Goal: Find contact information

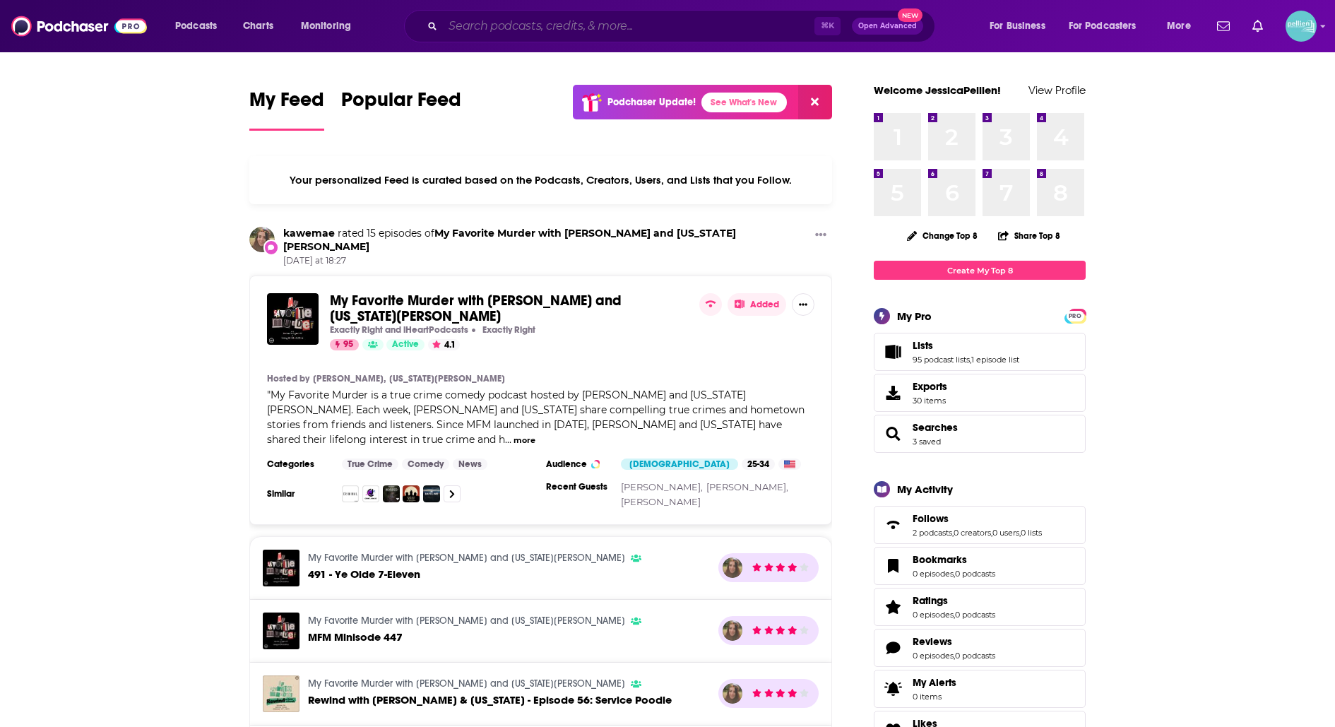
click at [683, 26] on input "Search podcasts, credits, & more..." at bounding box center [628, 26] width 371 height 23
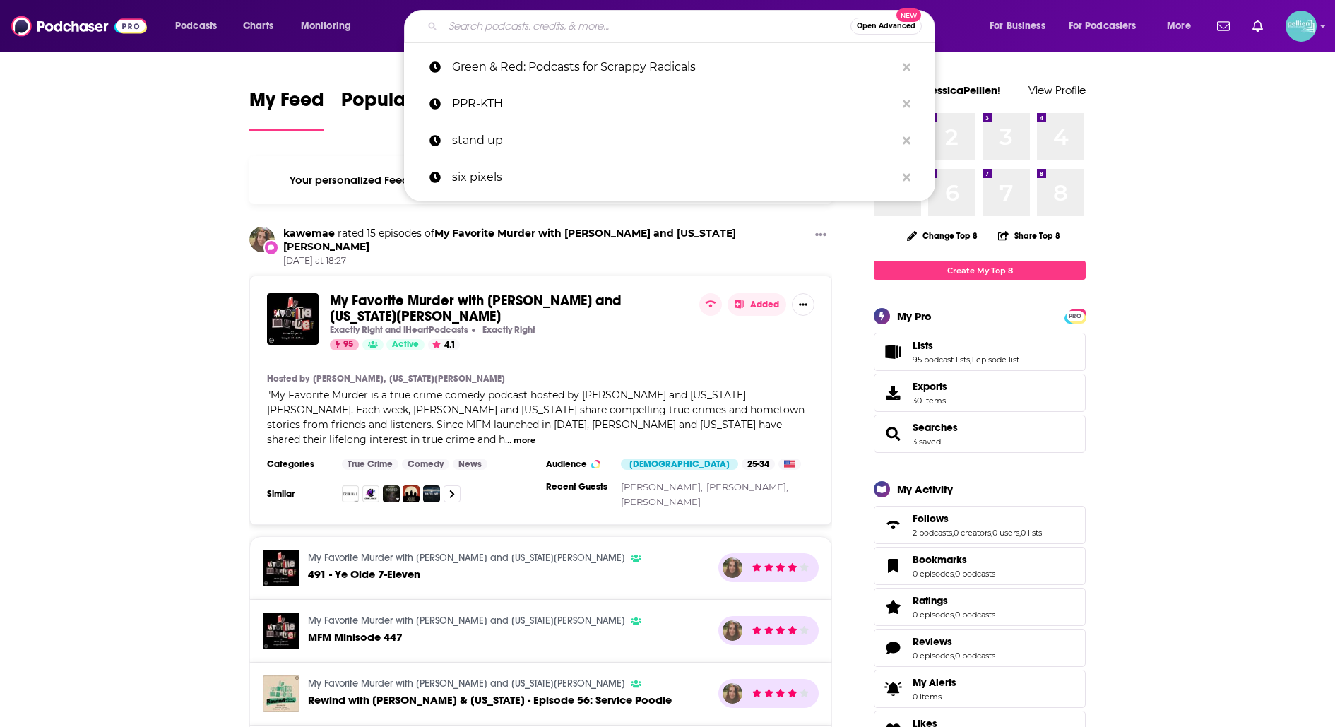
paste input "Open the [DEMOGRAPHIC_DATA]"
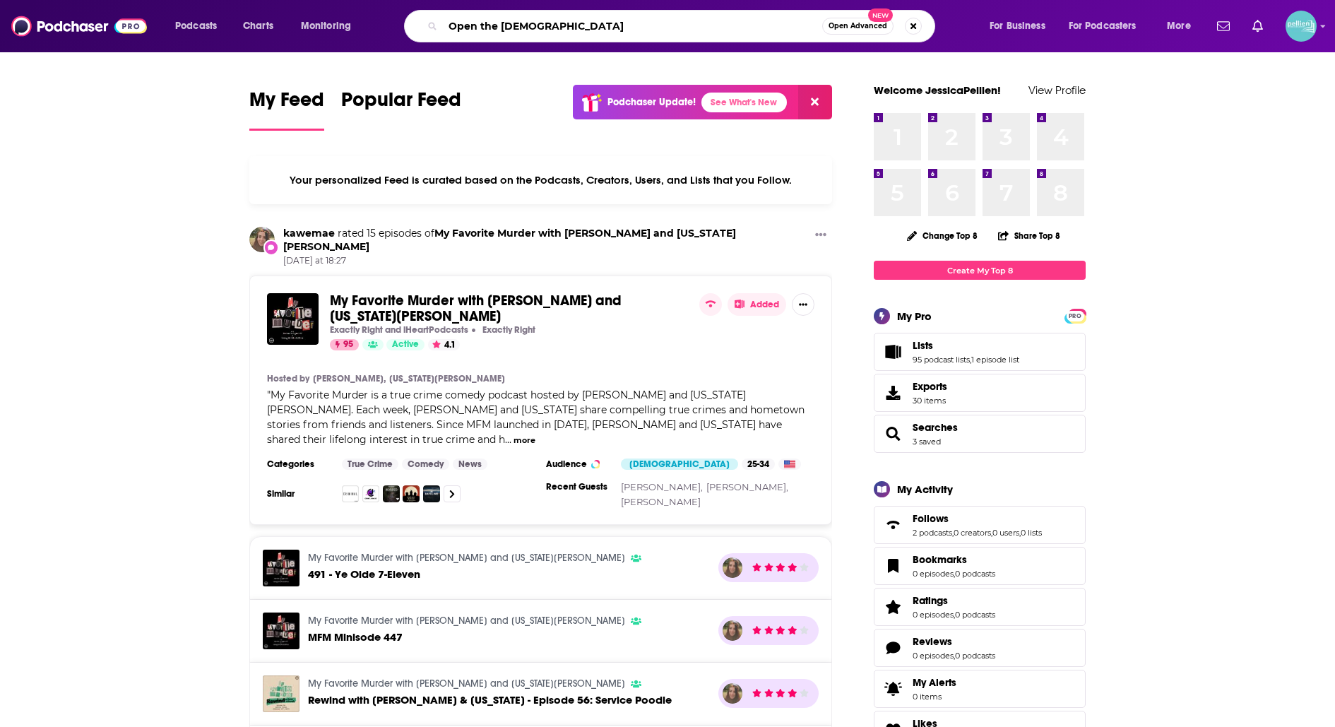
type input "Open the [DEMOGRAPHIC_DATA]"
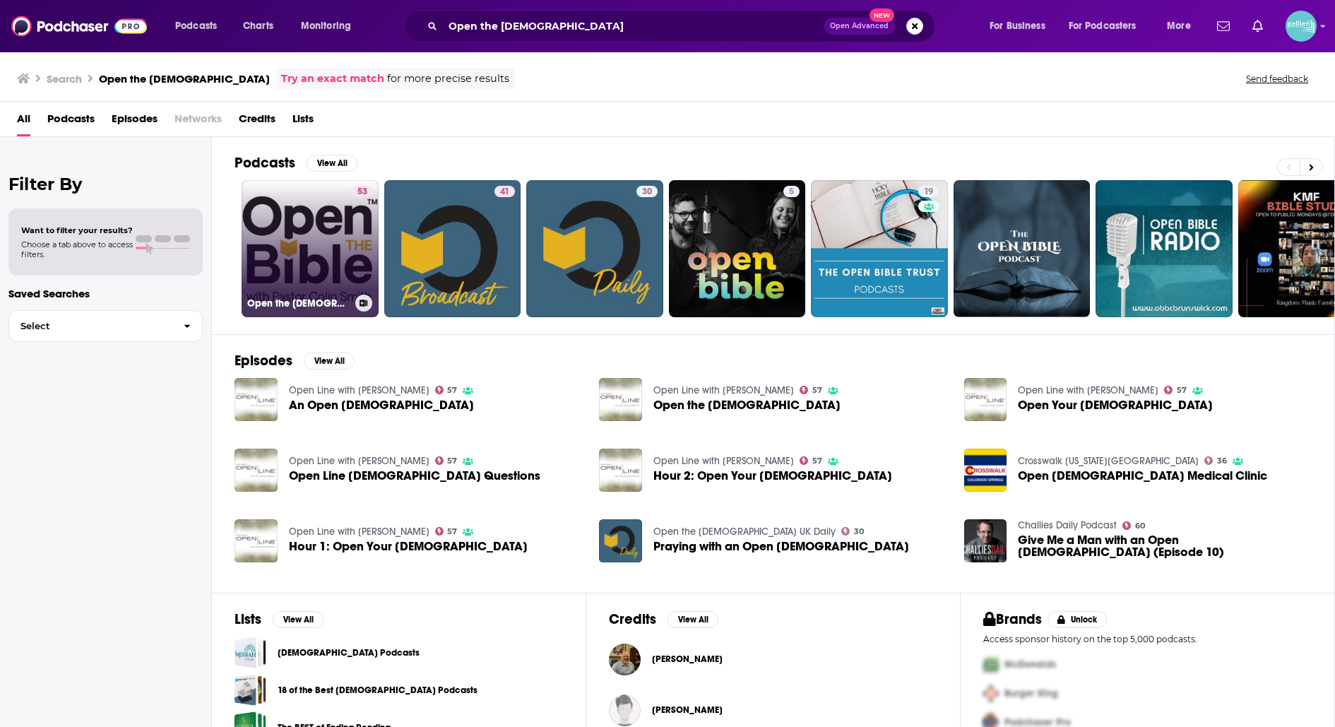
click at [290, 216] on link "53 Open the [DEMOGRAPHIC_DATA] Minute" at bounding box center [310, 248] width 137 height 137
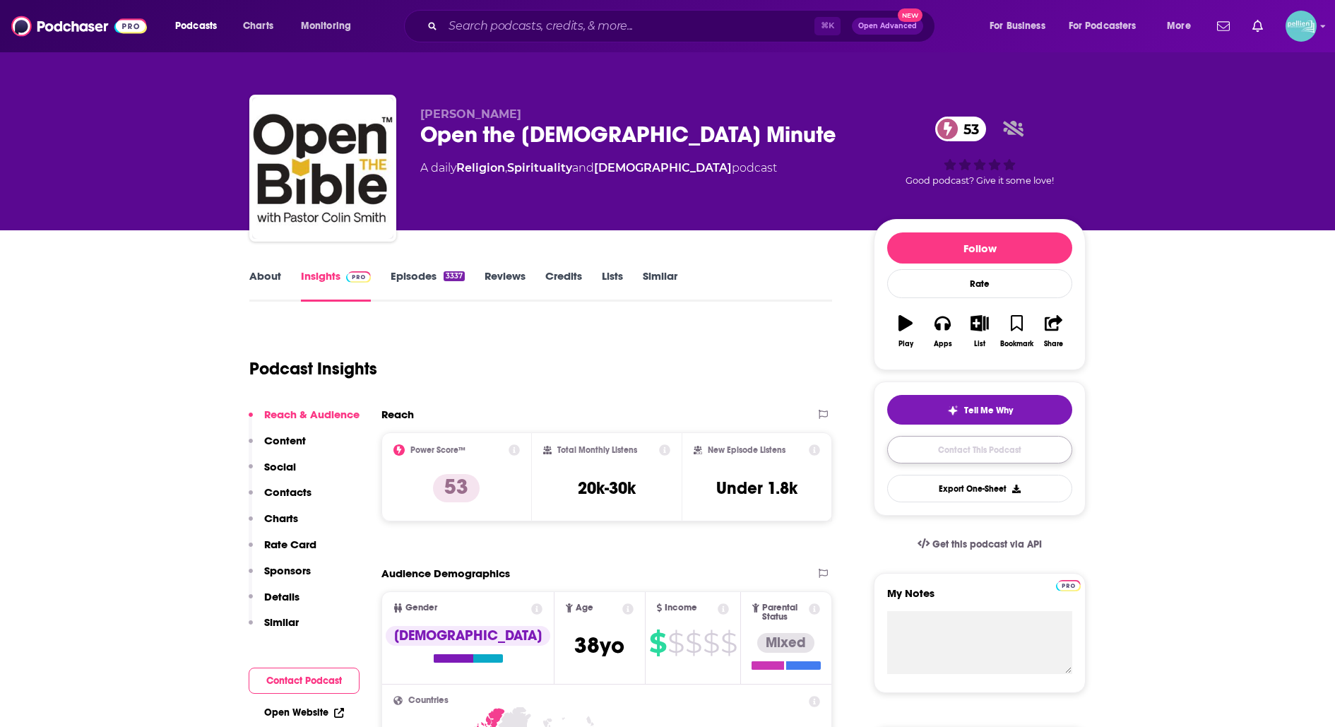
click at [910, 441] on link "Contact This Podcast" at bounding box center [979, 450] width 185 height 28
drag, startPoint x: 674, startPoint y: 130, endPoint x: 404, endPoint y: 115, distance: 270.2
click at [404, 115] on div "[PERSON_NAME] Open the [DEMOGRAPHIC_DATA] Minute 53 A daily Religion , Spiritua…" at bounding box center [667, 171] width 836 height 153
copy div "[PERSON_NAME] Open the [DEMOGRAPHIC_DATA] Minute"
click at [614, 16] on input "Search podcasts, credits, & more..." at bounding box center [628, 26] width 371 height 23
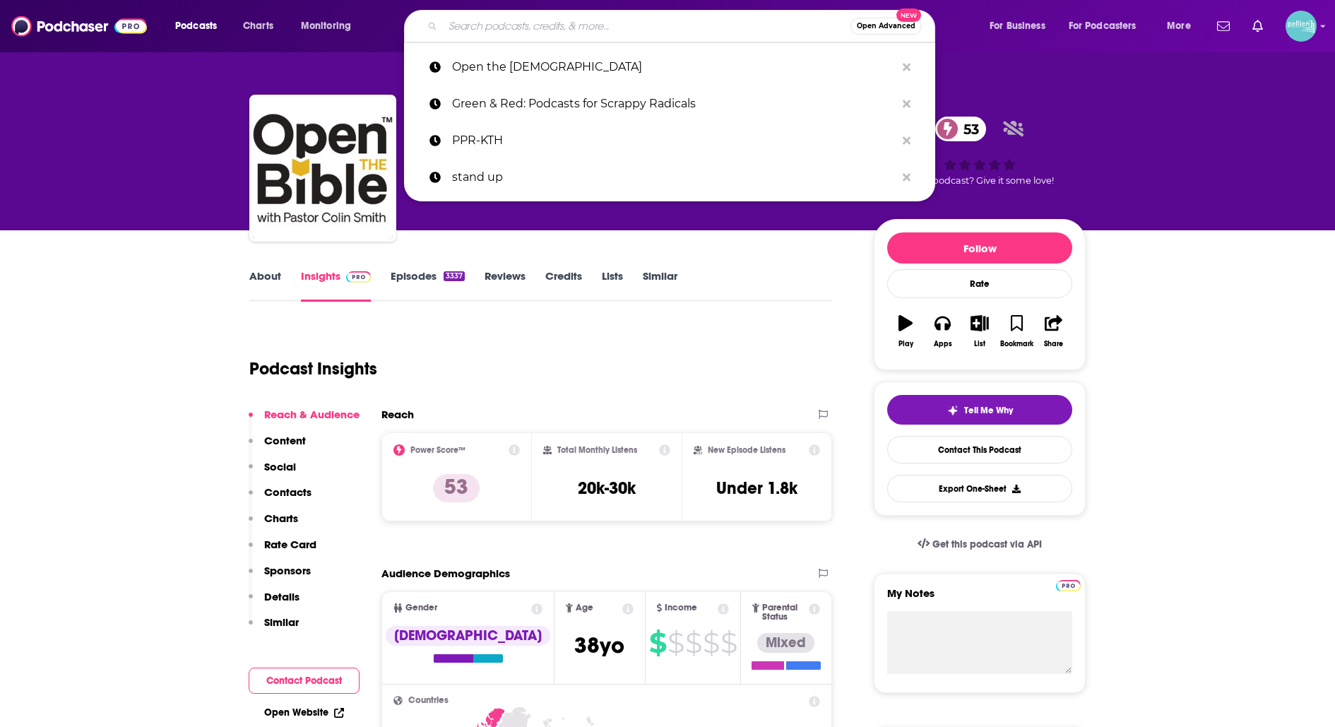
paste input "A Better World"
type input "A Better World"
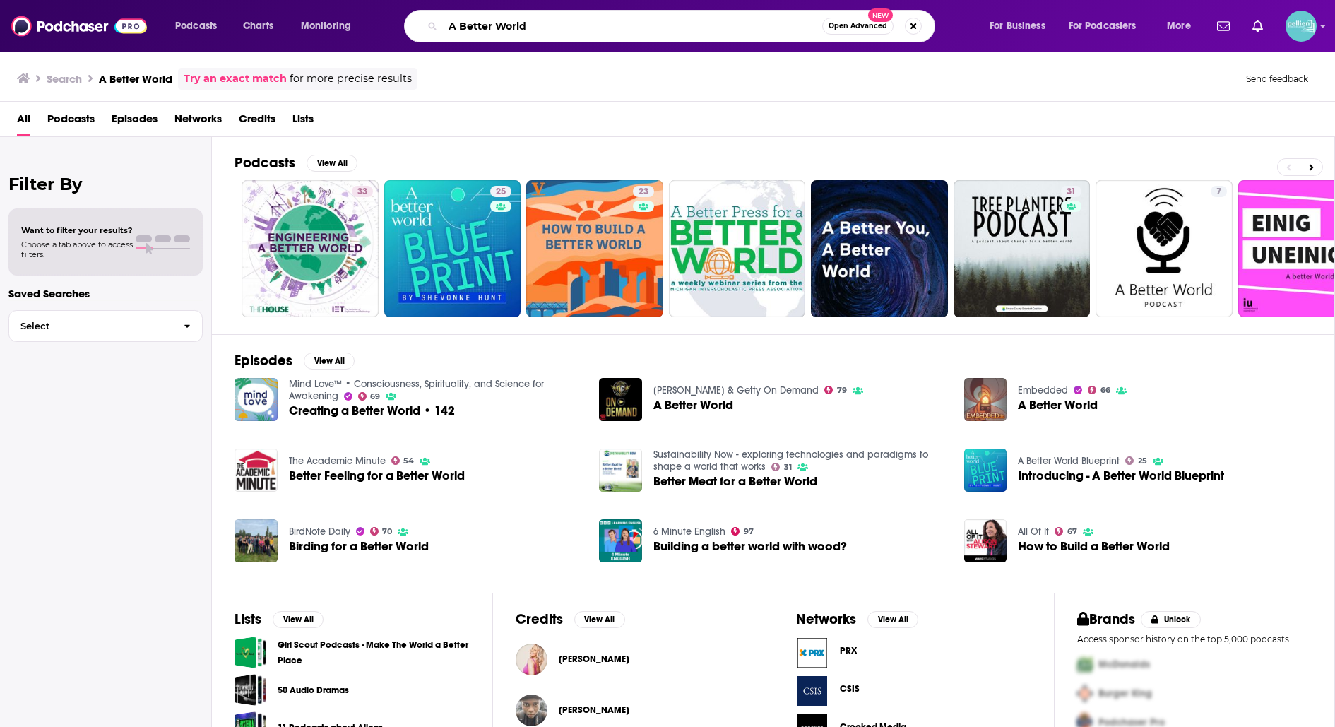
click at [585, 33] on input "A Better World" at bounding box center [632, 26] width 379 height 23
paste input "[PERSON_NAME] Show"
type input "[PERSON_NAME] Show"
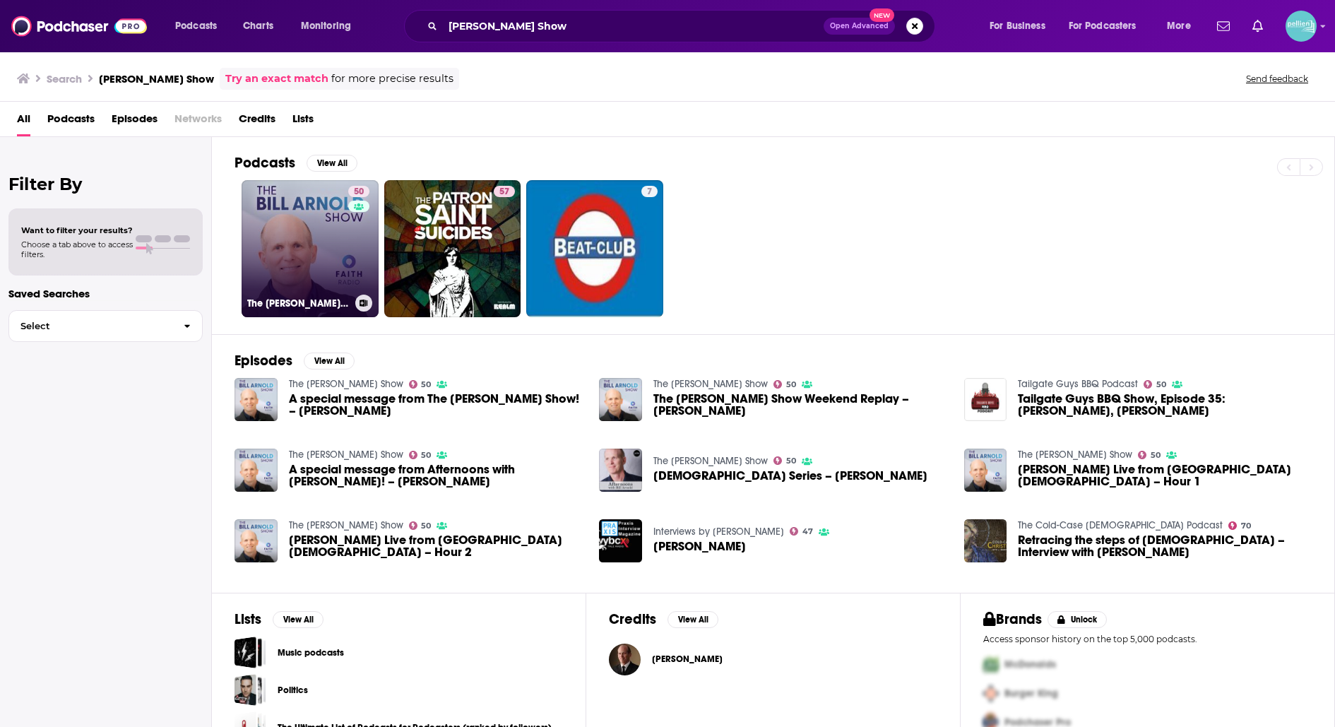
click at [292, 218] on link "50 The [PERSON_NAME] Show" at bounding box center [310, 248] width 137 height 137
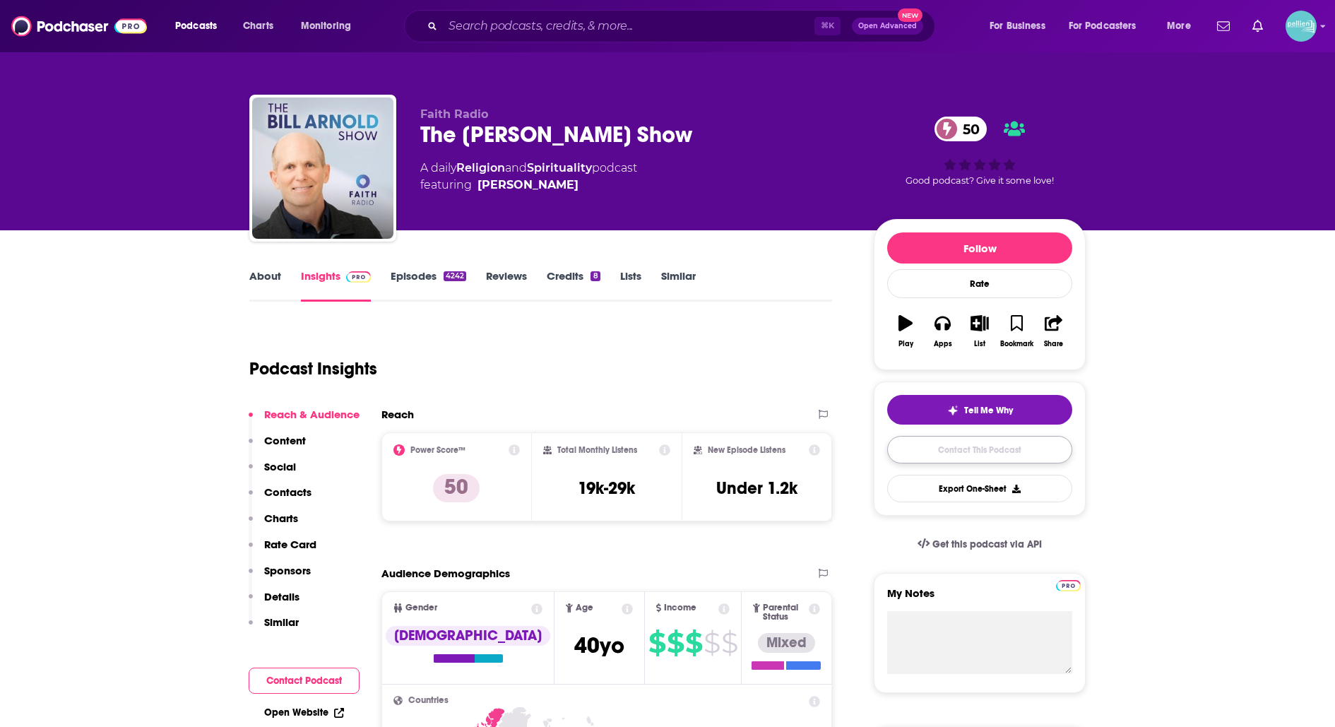
click at [936, 456] on link "Contact This Podcast" at bounding box center [979, 450] width 185 height 28
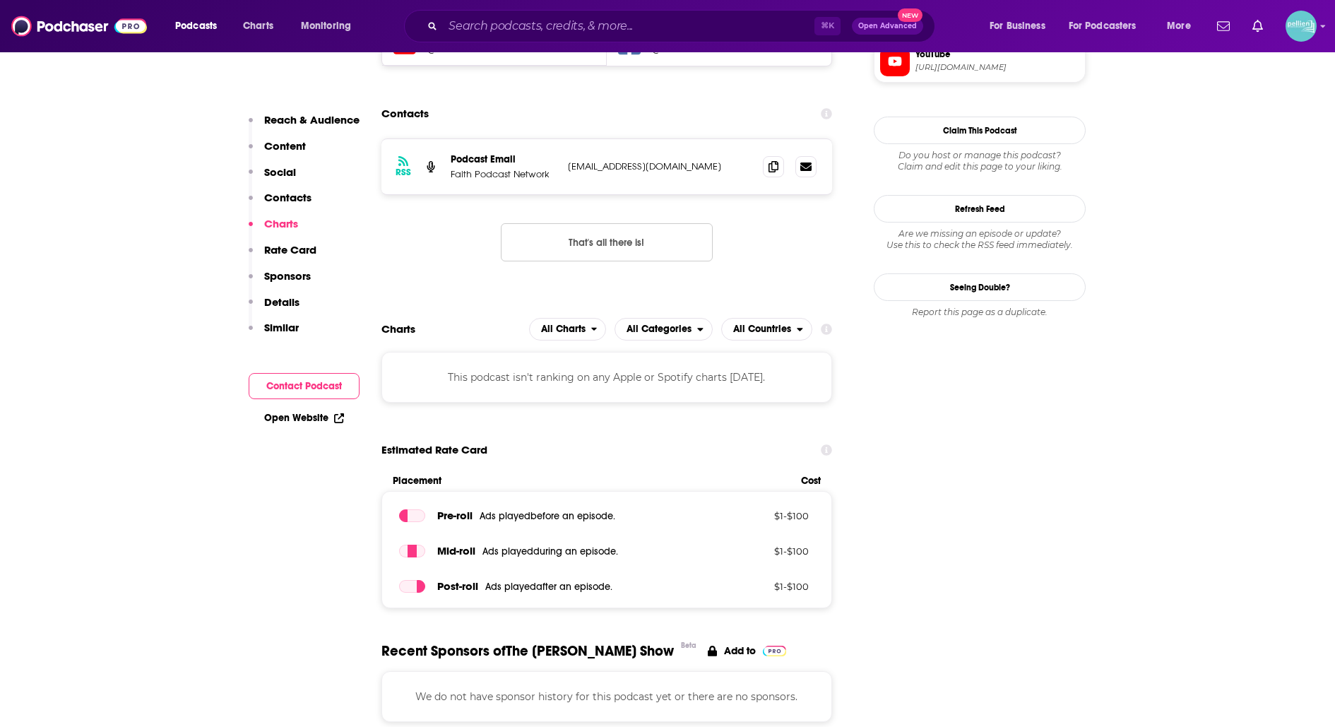
scroll to position [1299, 0]
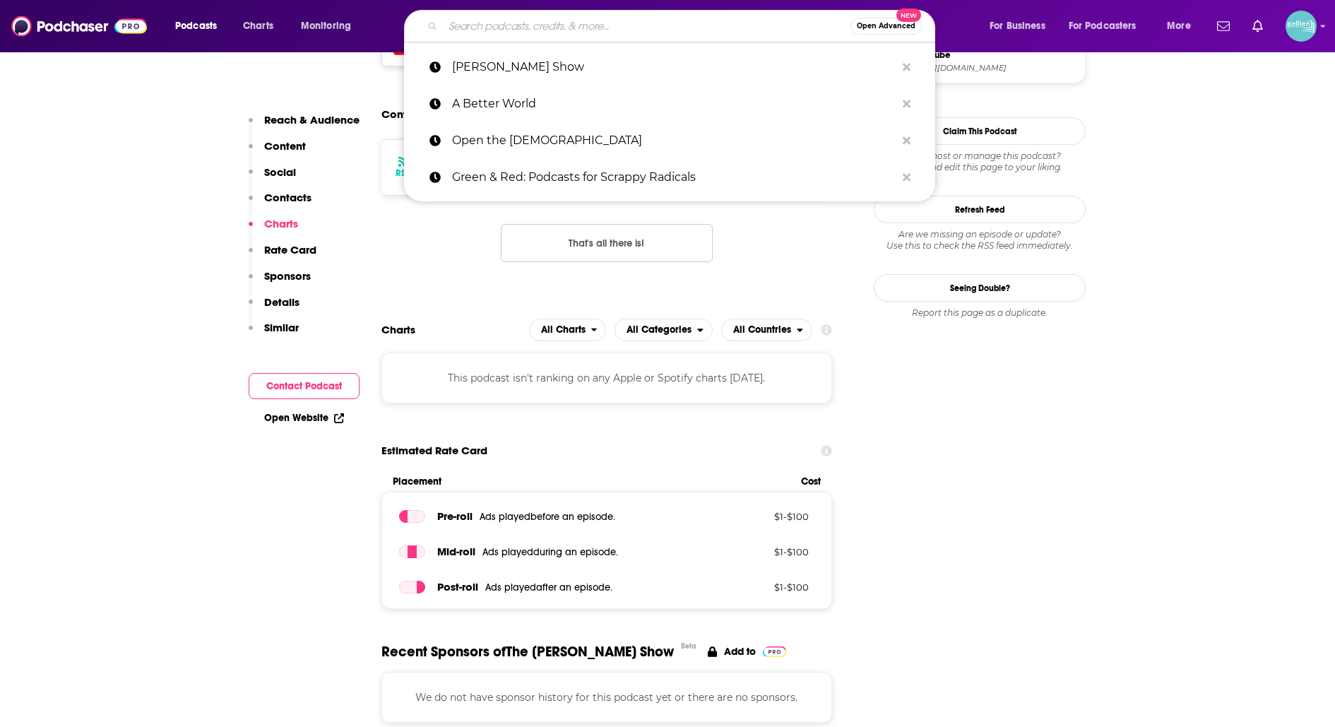
click at [645, 36] on input "Search podcasts, credits, & more..." at bounding box center [646, 26] width 407 height 23
paste input "LifeSuppoer"
type input "LifeSuppoer"
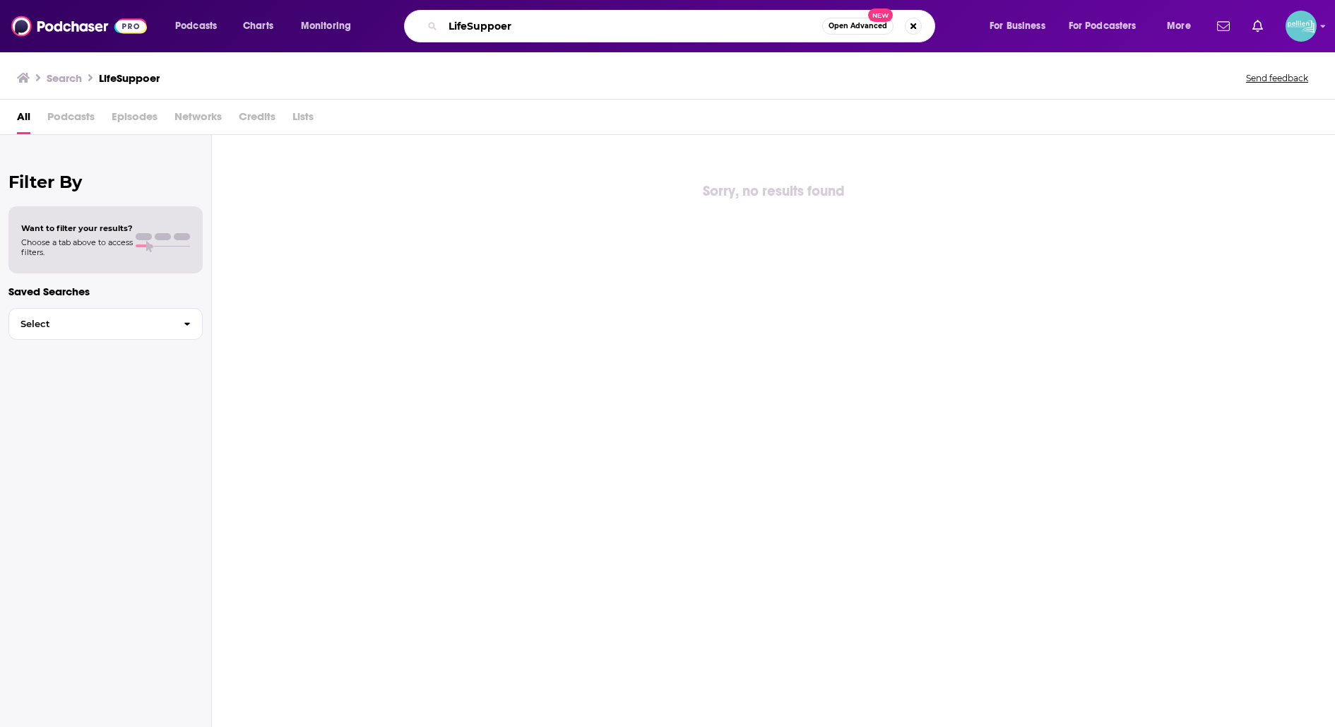
click at [499, 30] on input "LifeSuppoer" at bounding box center [632, 26] width 379 height 23
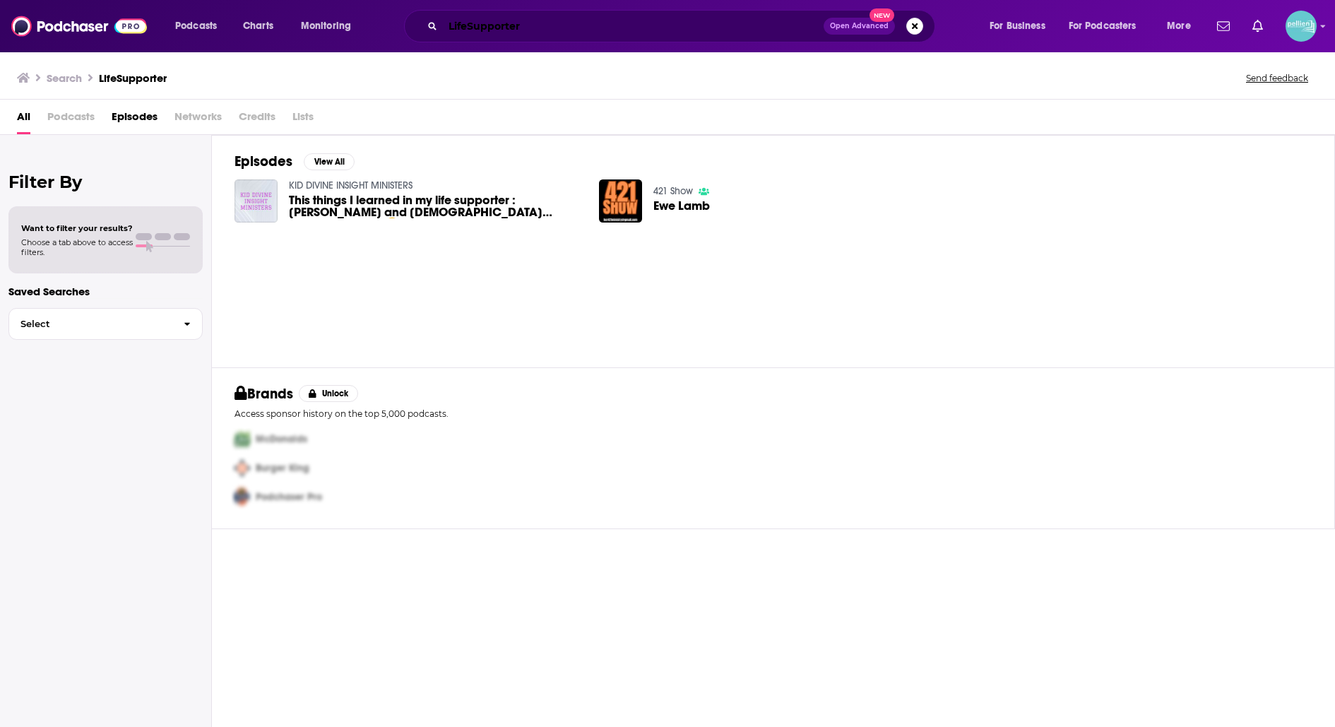
click at [515, 30] on input "LifeSupporter" at bounding box center [633, 26] width 381 height 23
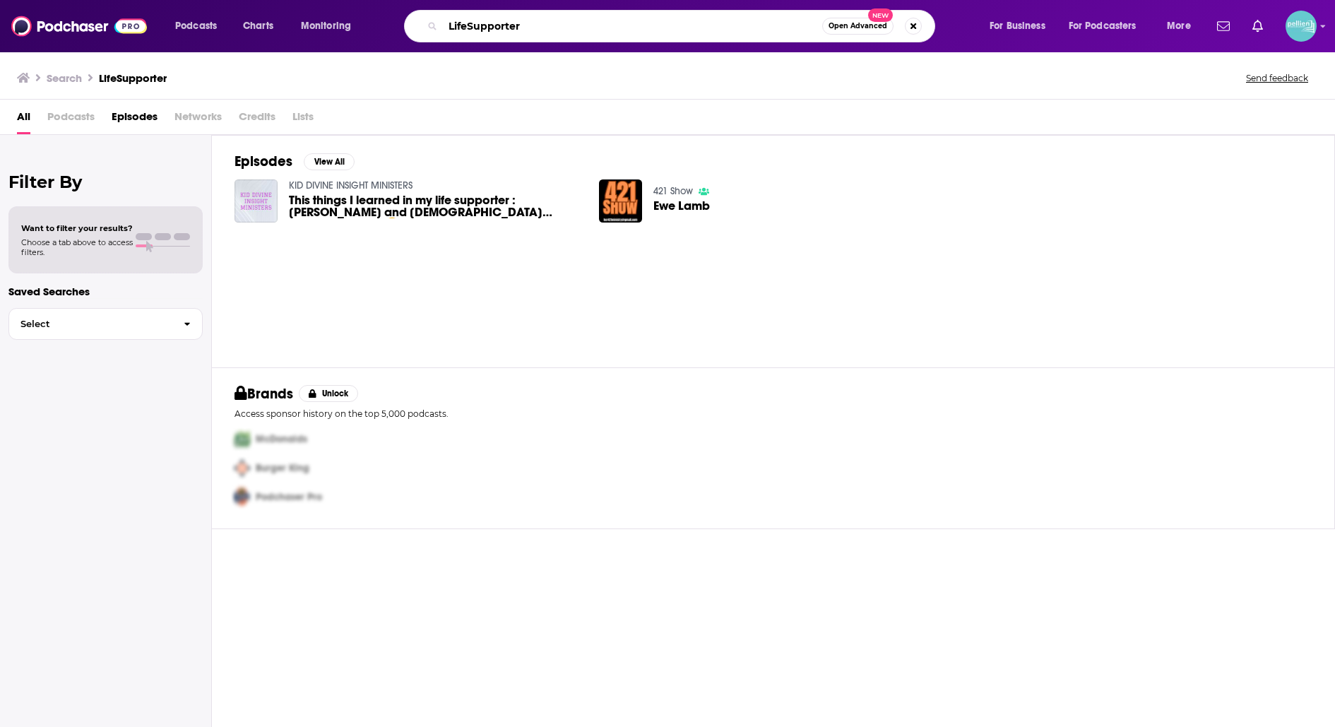
paste input "The [PERSON_NAME] Show"
type input "The [PERSON_NAME] Show"
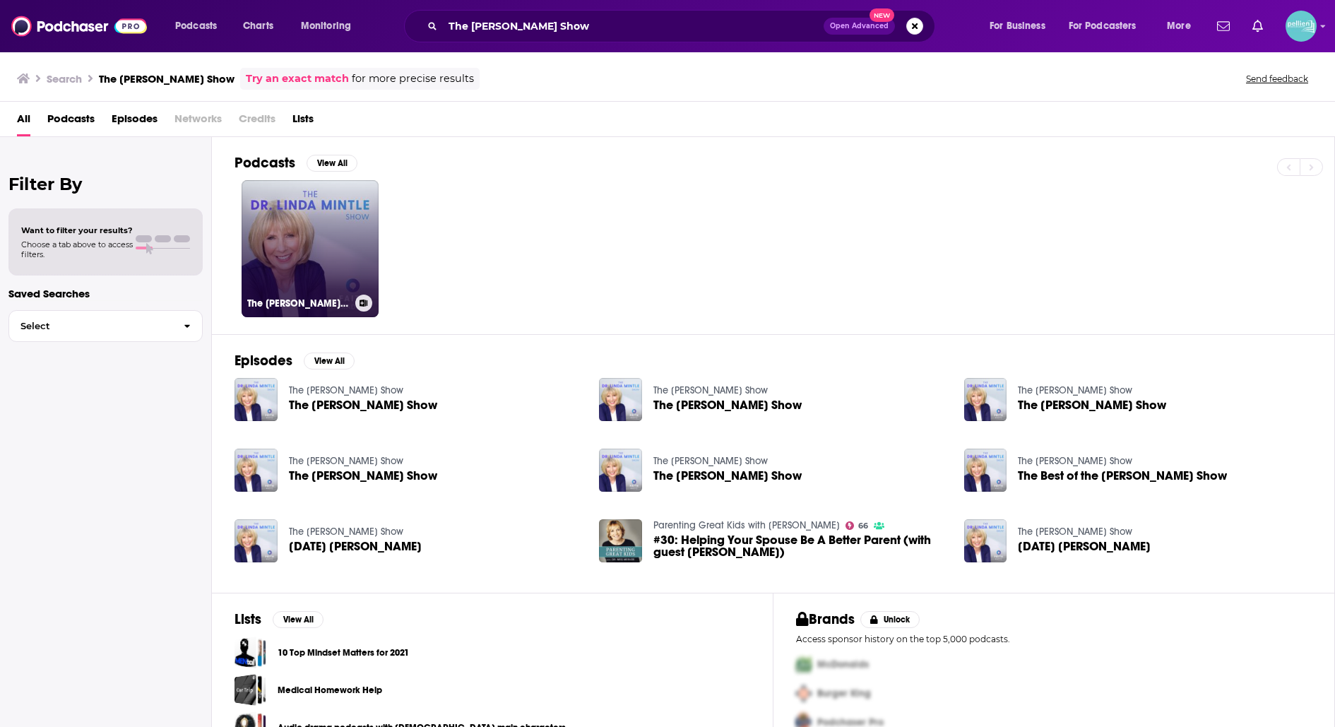
click at [338, 221] on link "The [PERSON_NAME] Show" at bounding box center [310, 248] width 137 height 137
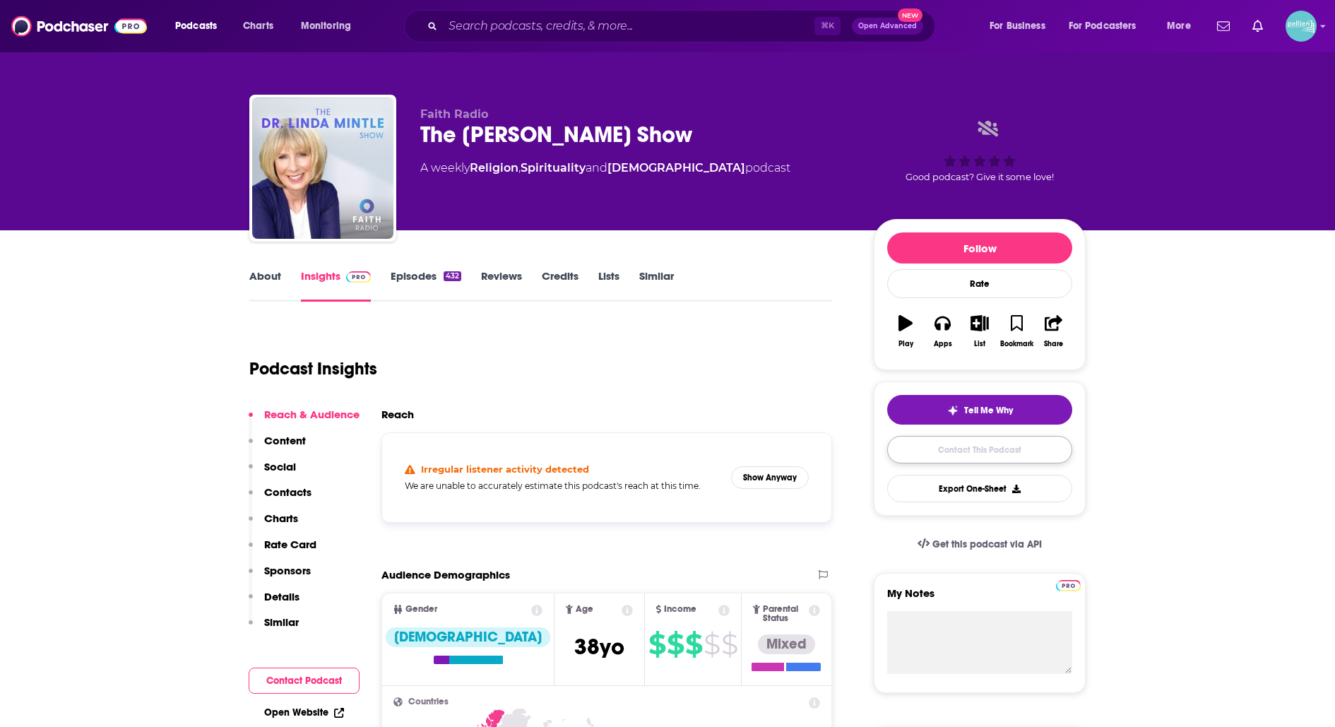
click at [924, 446] on link "Contact This Podcast" at bounding box center [979, 450] width 185 height 28
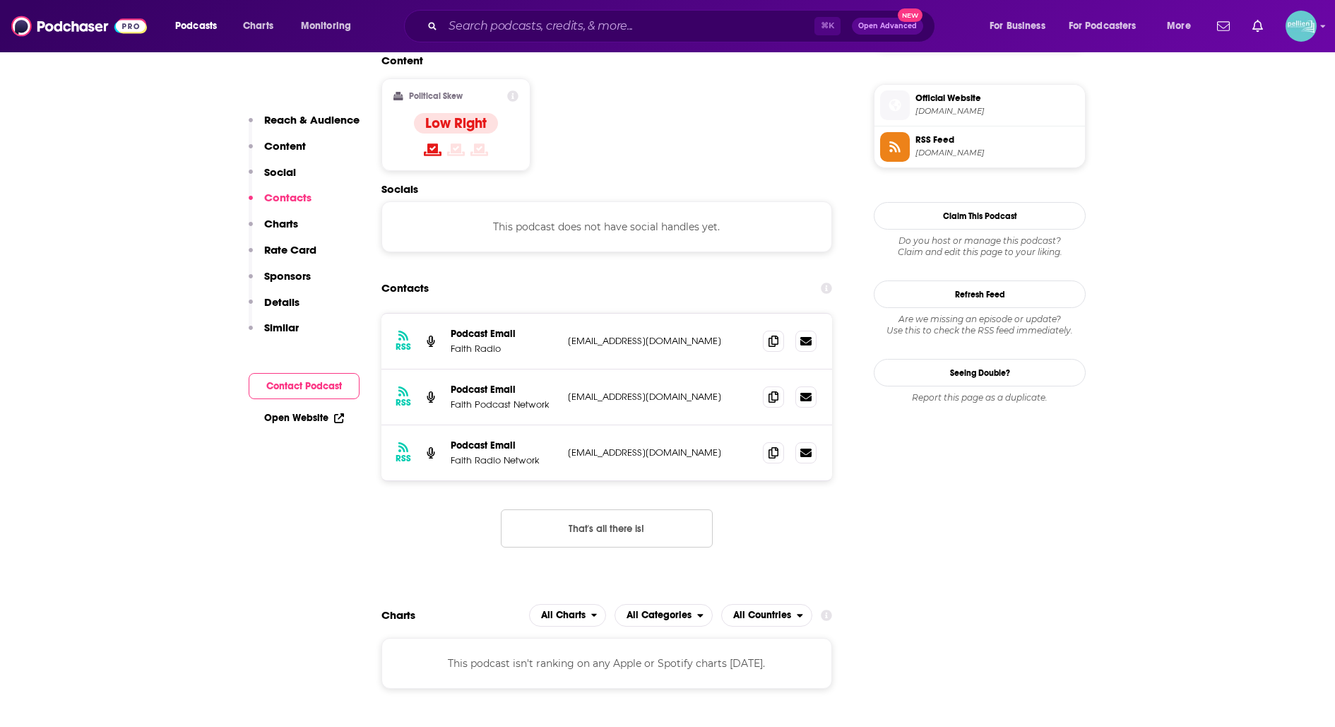
scroll to position [1135, 0]
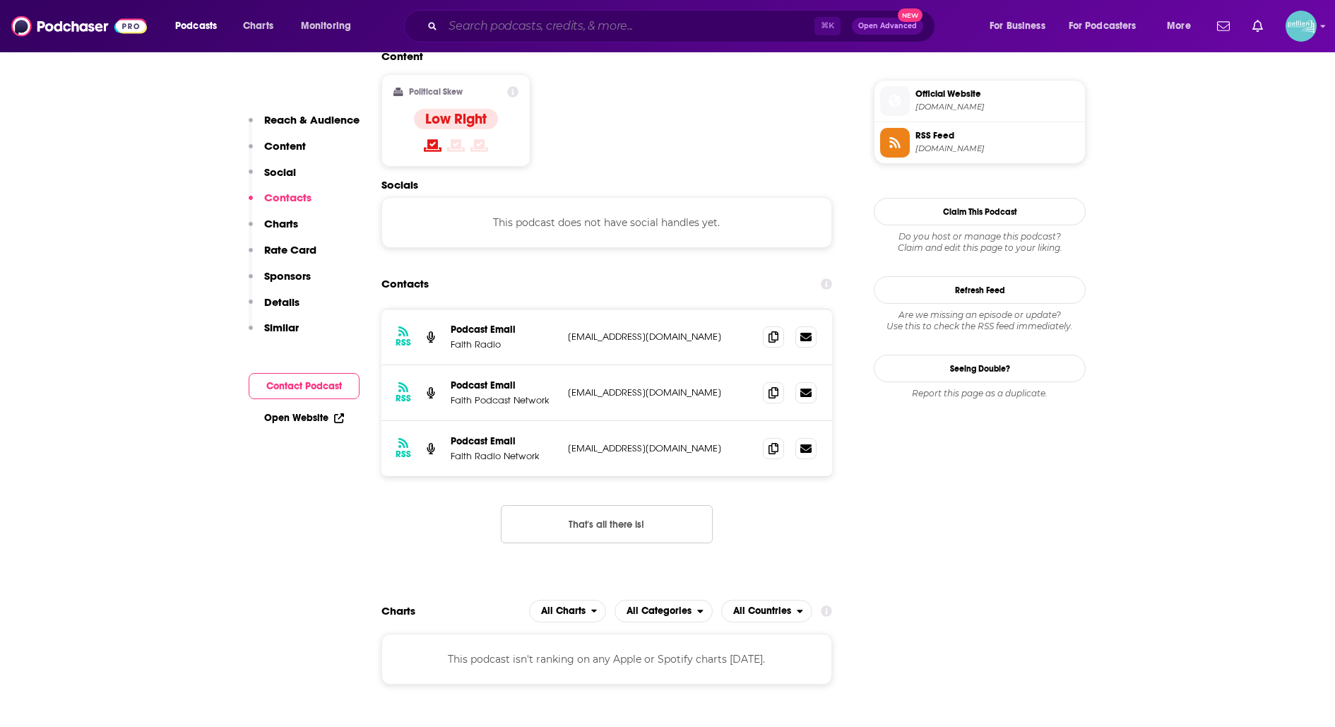
click at [595, 30] on input "Search podcasts, credits, & more..." at bounding box center [628, 26] width 371 height 23
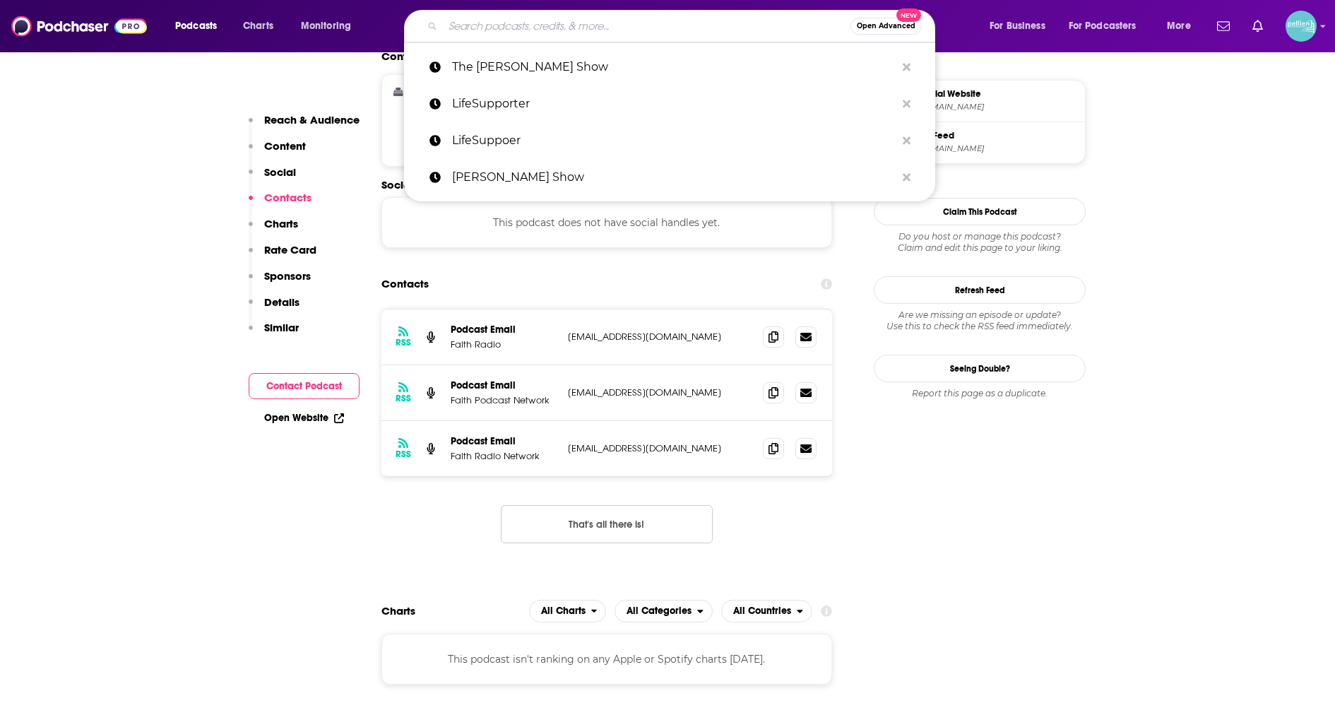
paste input "The Equipped"
type input "The Equipped"
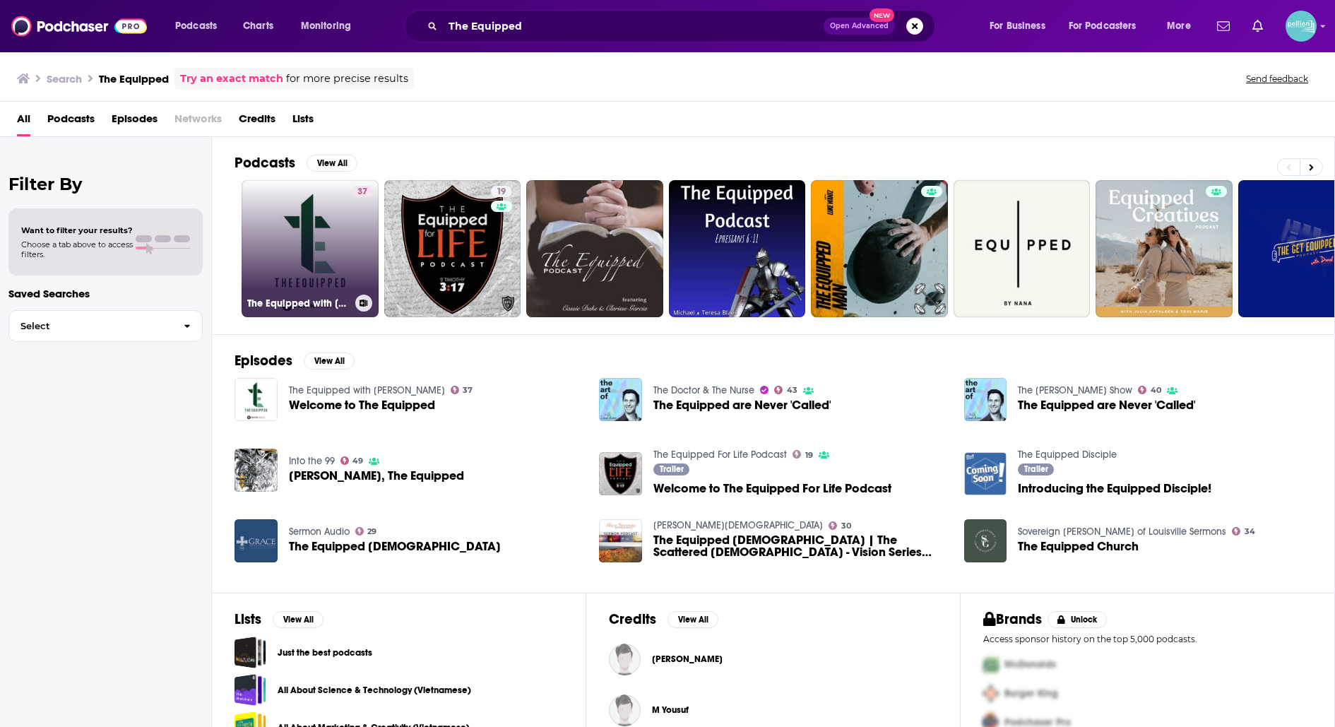
click at [313, 236] on link "37 The Equipped with [PERSON_NAME]" at bounding box center [310, 248] width 137 height 137
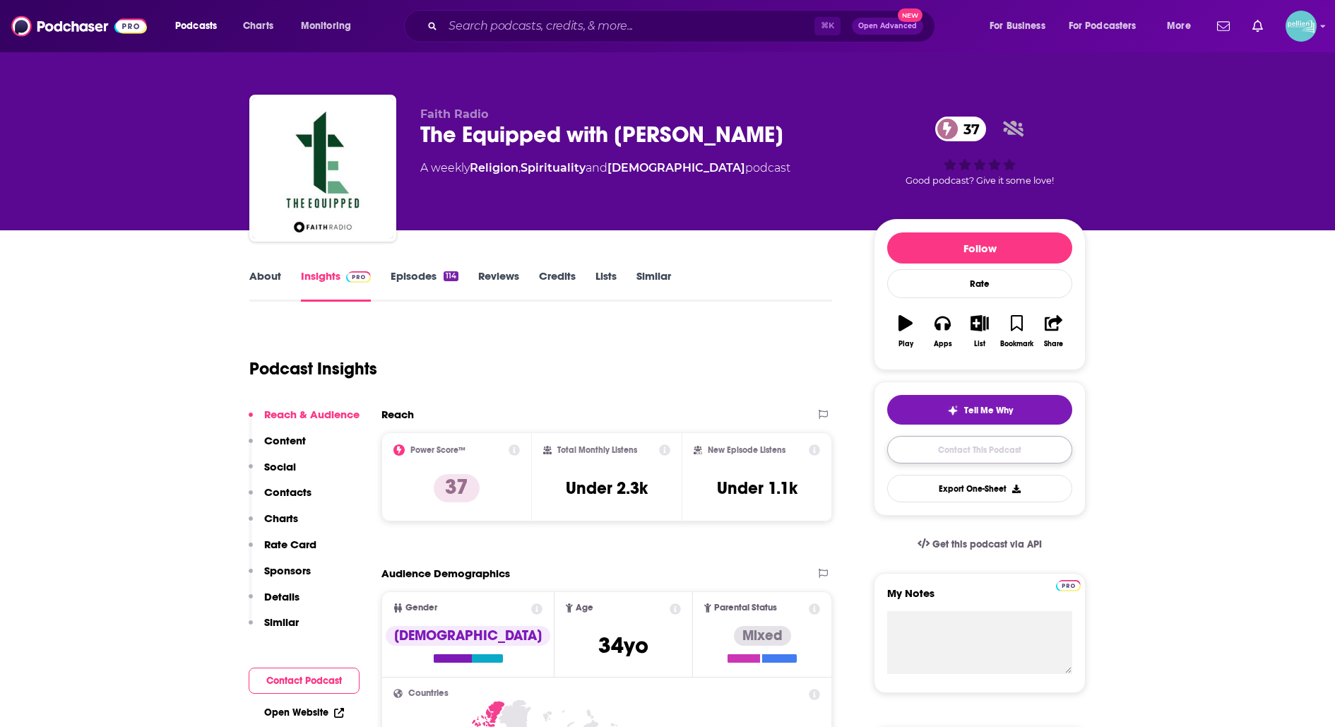
click at [942, 455] on link "Contact This Podcast" at bounding box center [979, 450] width 185 height 28
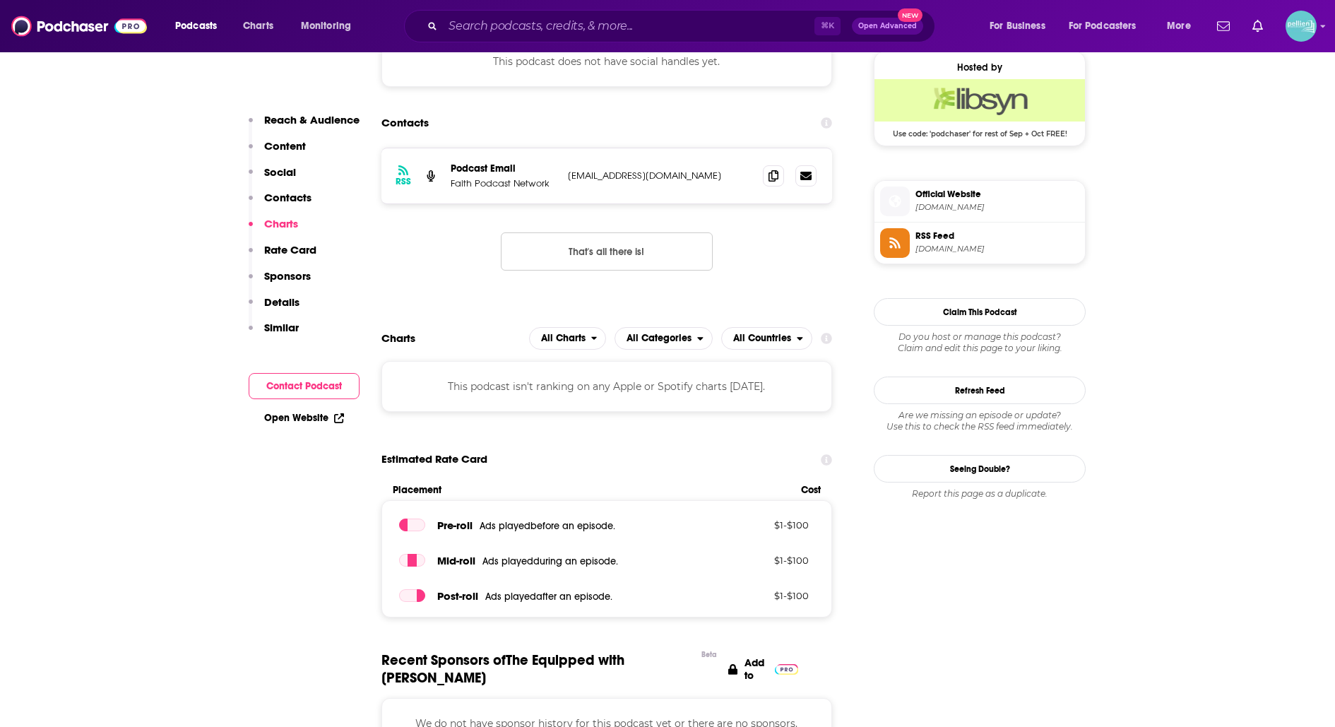
scroll to position [1032, 0]
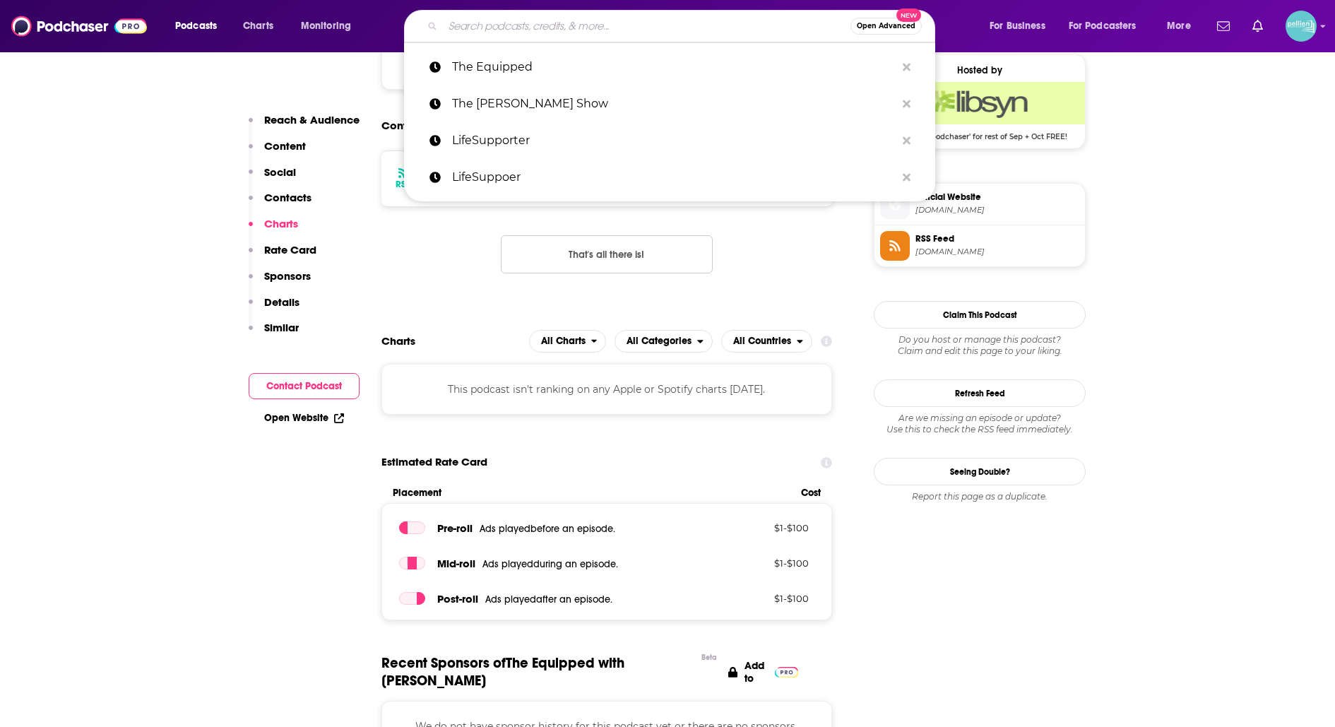
click at [568, 29] on input "Search podcasts, credits, & more..." at bounding box center [646, 26] width 407 height 23
paste input "The Unfolding"
type input "The Unfolding"
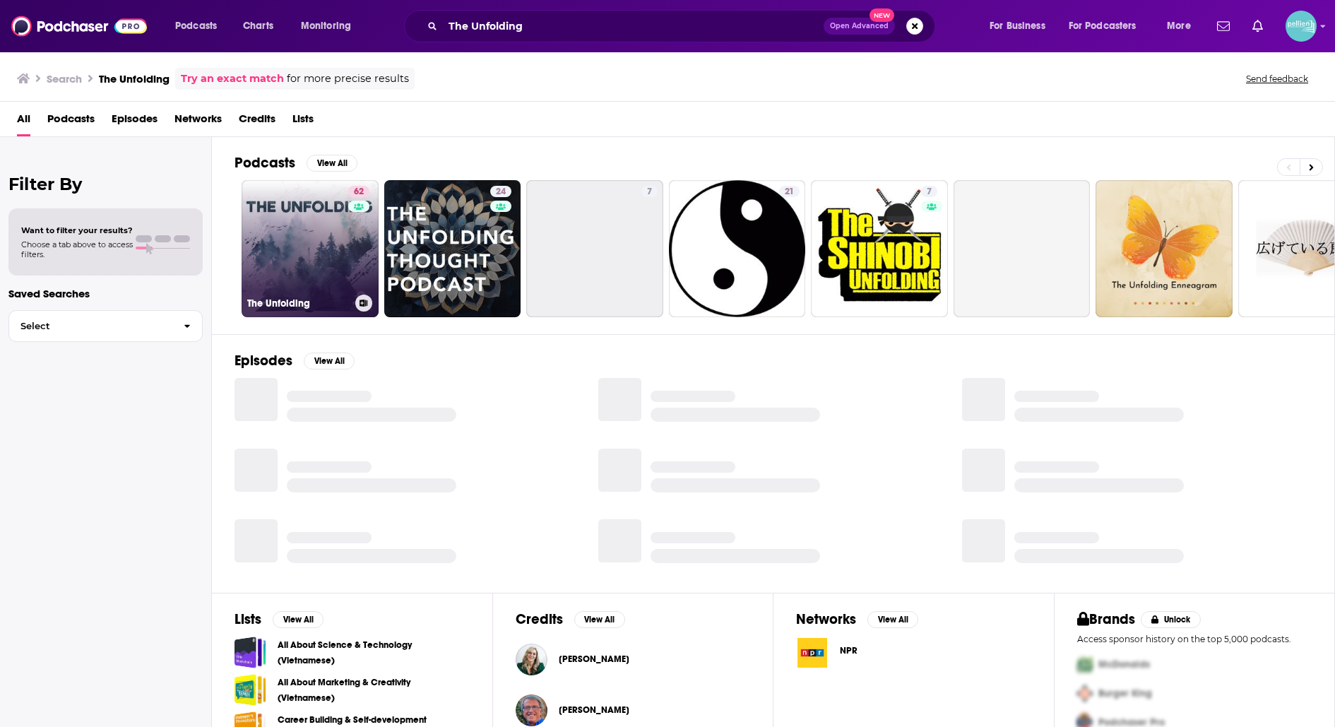
click at [301, 263] on link "62 The Unfolding" at bounding box center [310, 248] width 137 height 137
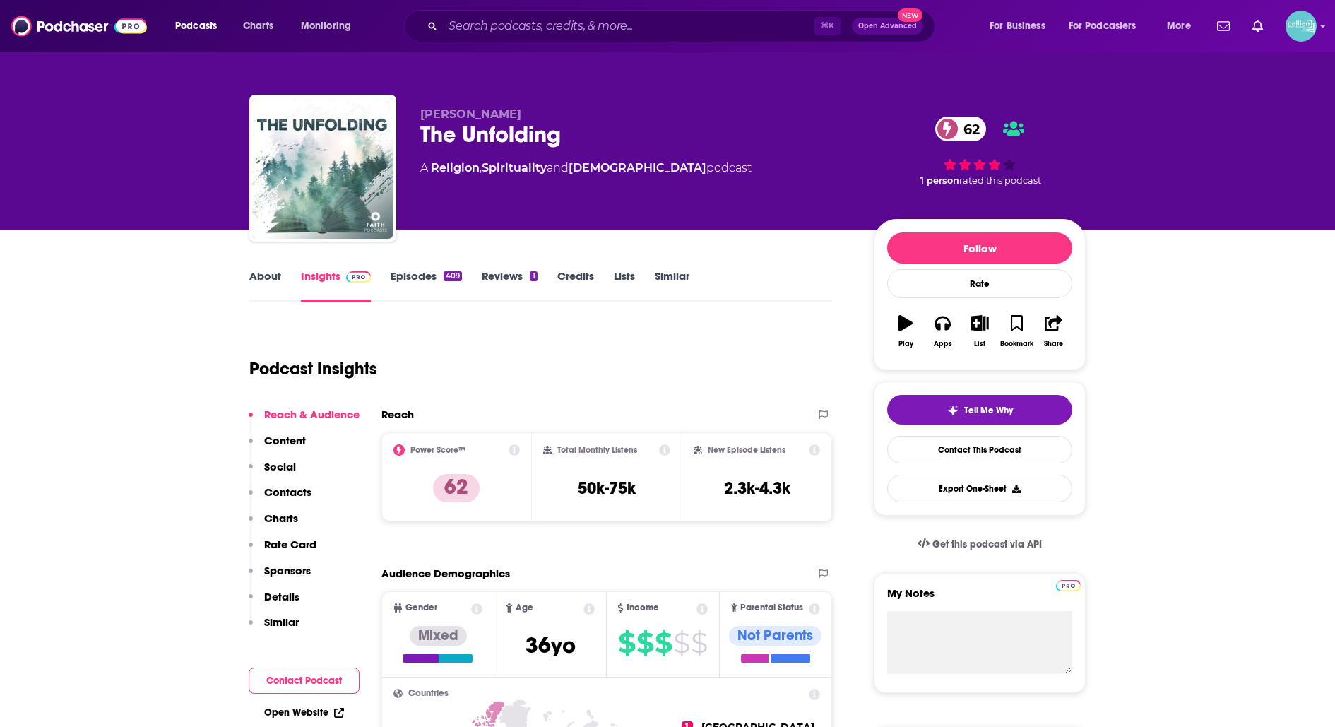
click at [261, 285] on link "About" at bounding box center [265, 285] width 32 height 32
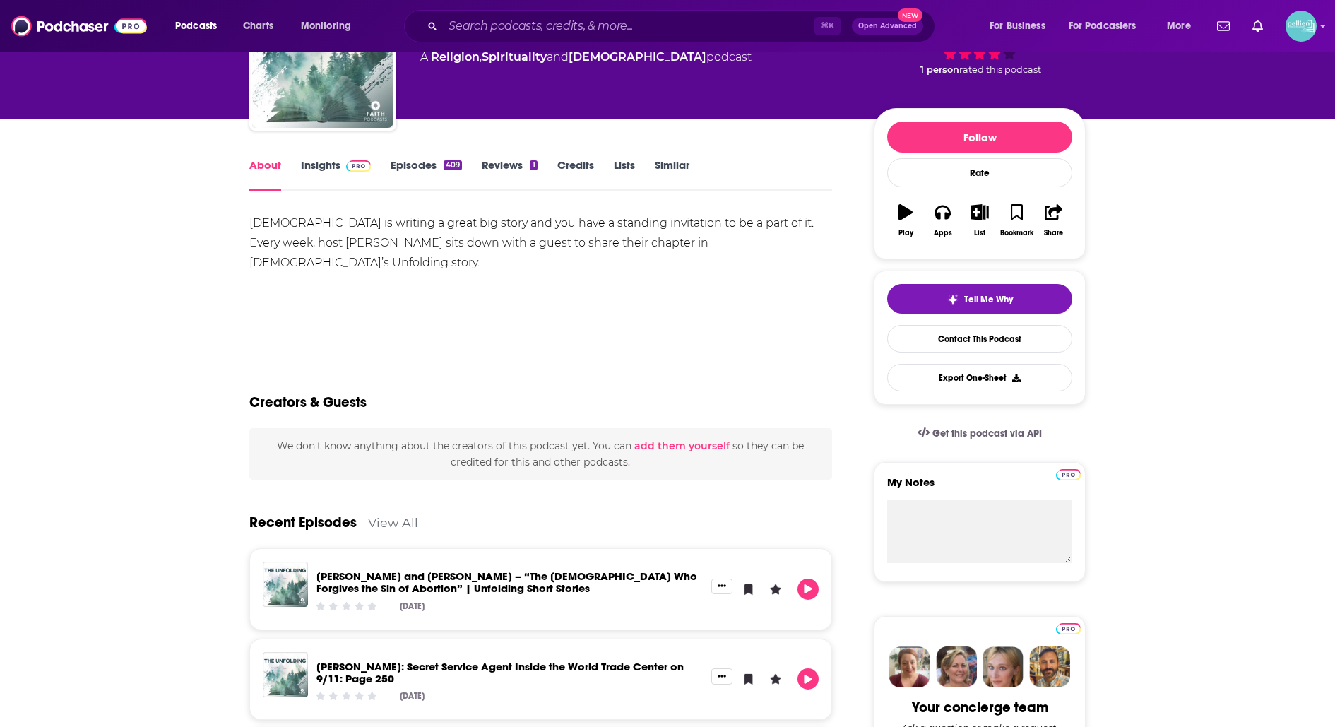
scroll to position [114, 0]
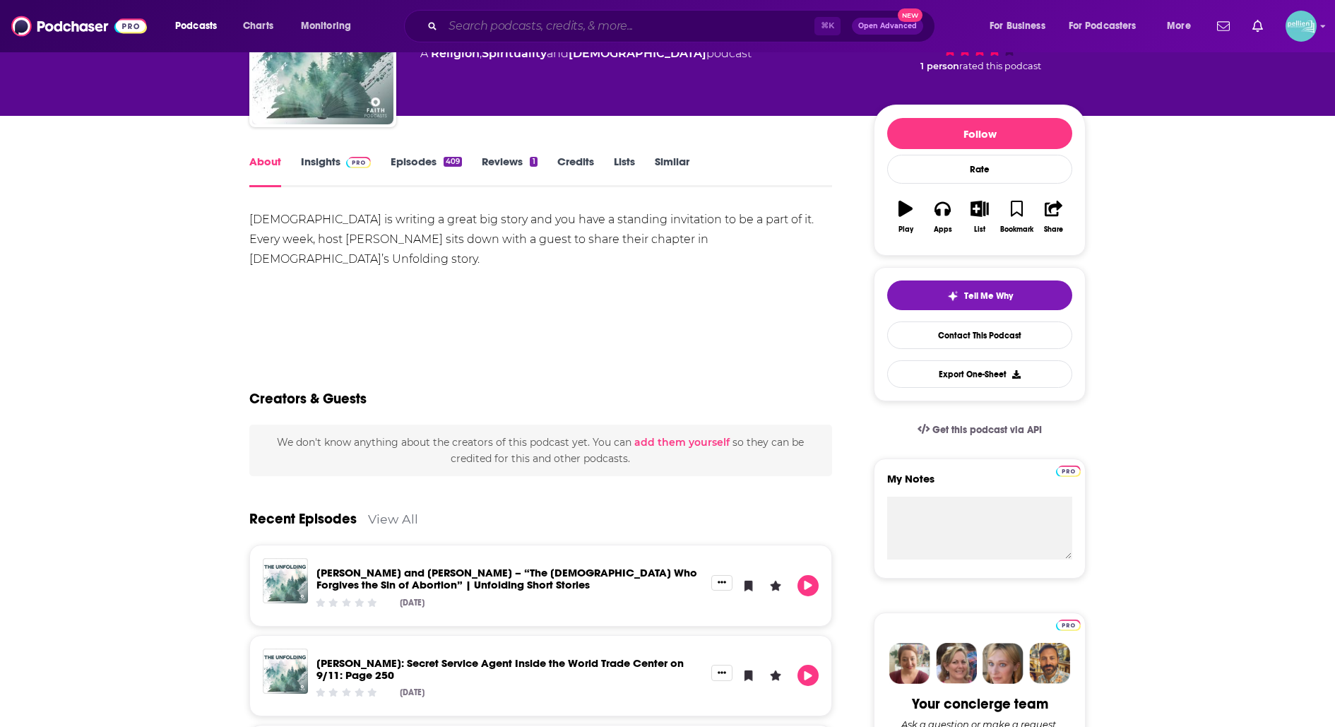
click at [515, 23] on input "Search podcasts, credits, & more..." at bounding box center [628, 26] width 371 height 23
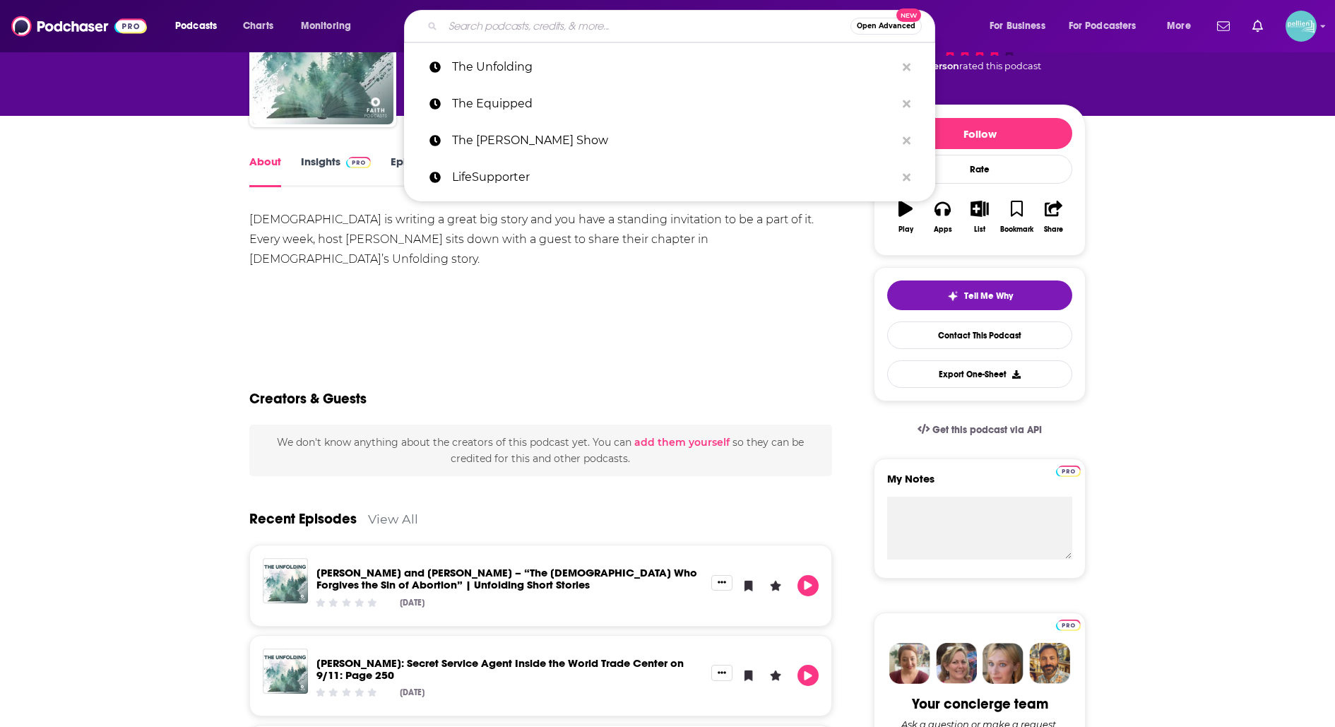
paste input "[PERSON_NAME] The Unfolding"
type input "[PERSON_NAME] The Unfolding"
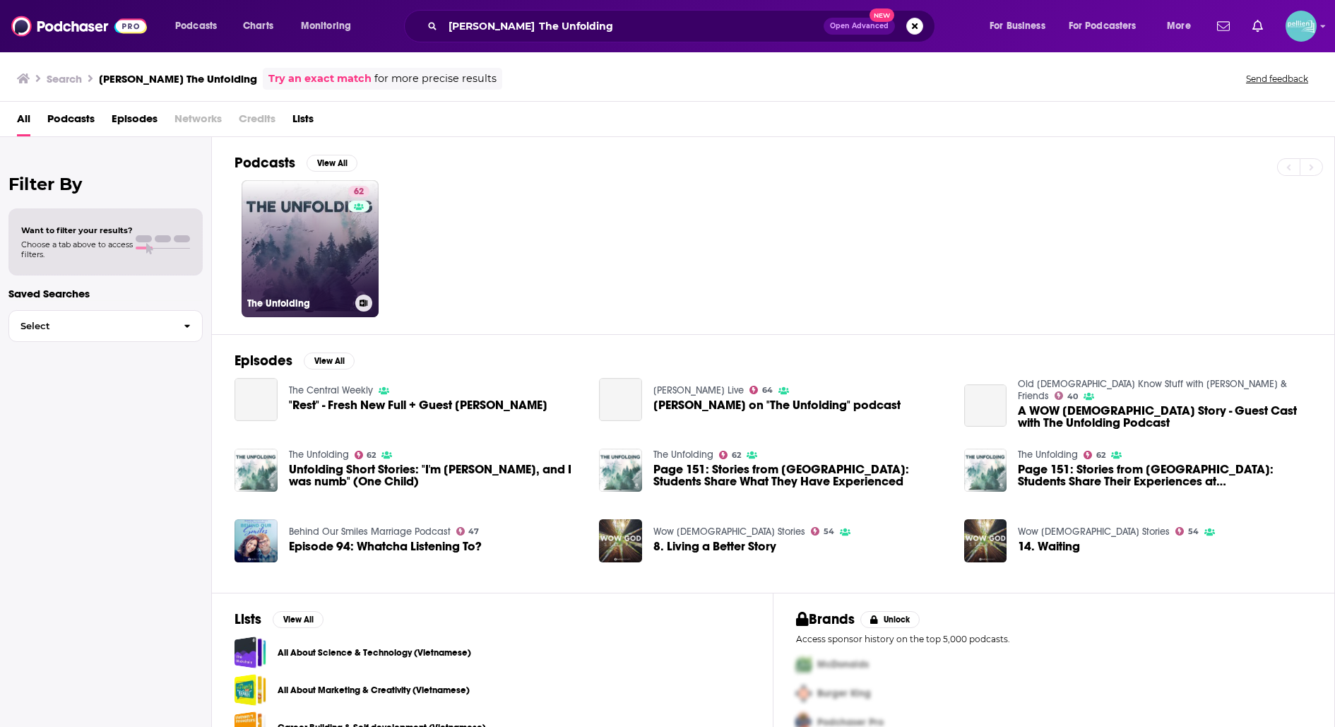
click at [309, 234] on link "62 The Unfolding" at bounding box center [310, 248] width 137 height 137
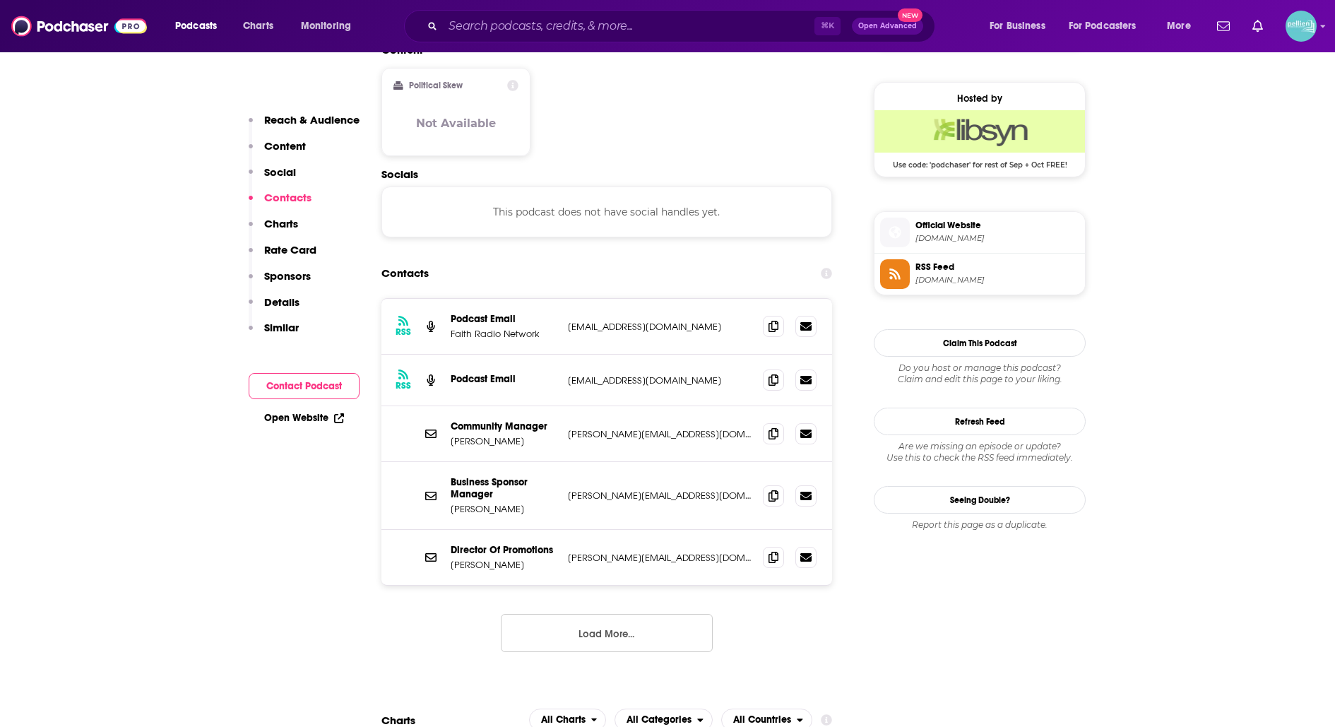
scroll to position [1118, 0]
click at [325, 116] on p "Reach & Audience" at bounding box center [311, 119] width 95 height 13
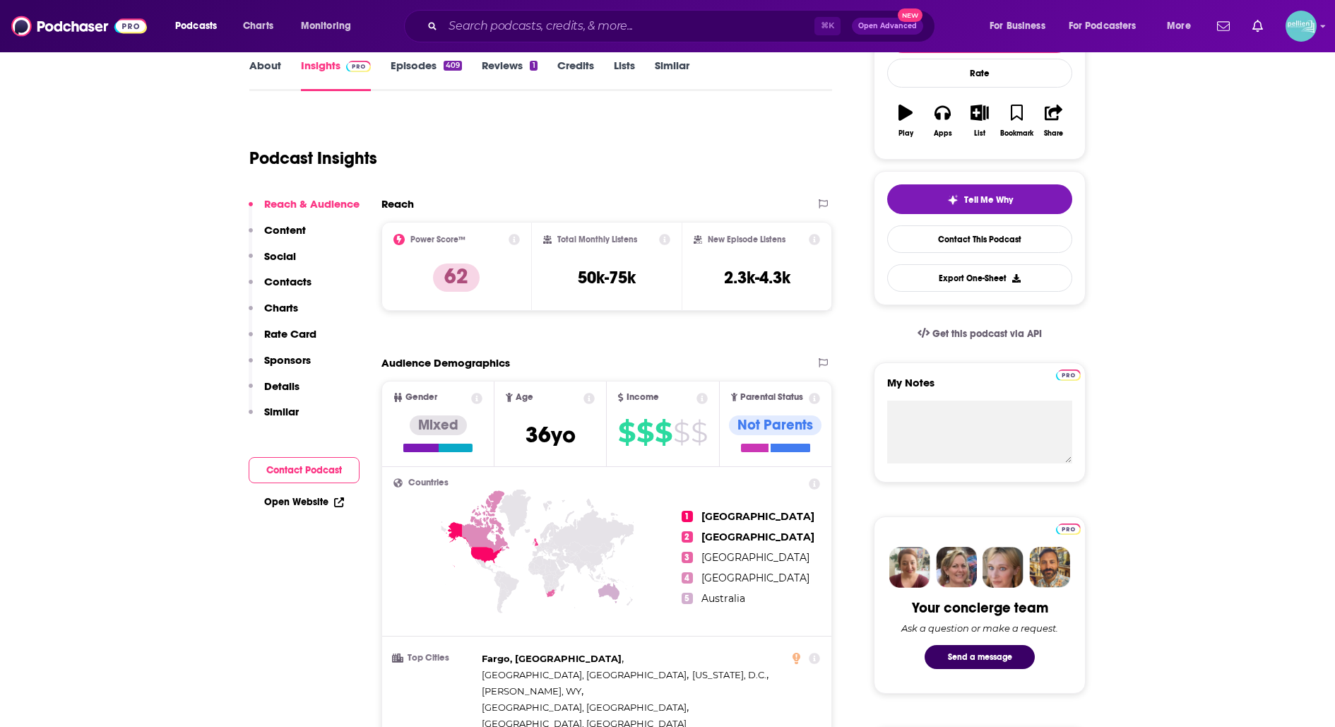
click at [297, 237] on button "Content" at bounding box center [277, 236] width 57 height 26
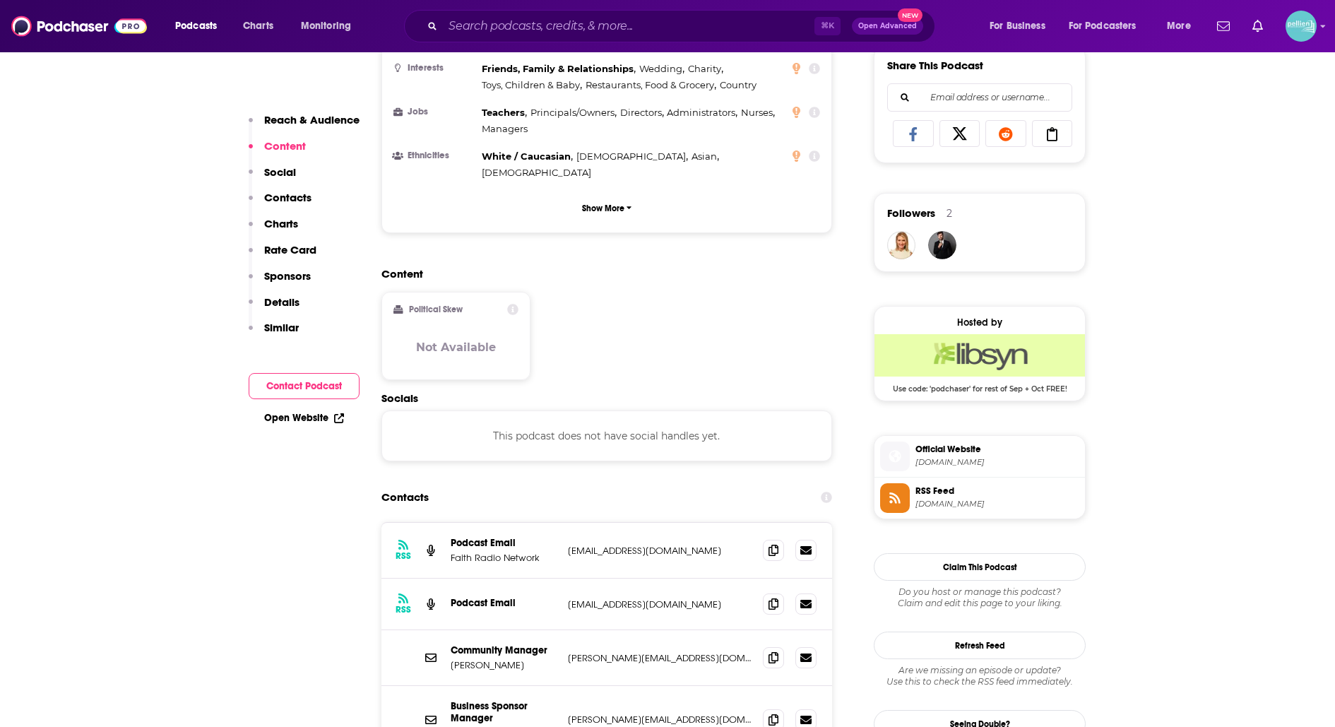
scroll to position [895, 0]
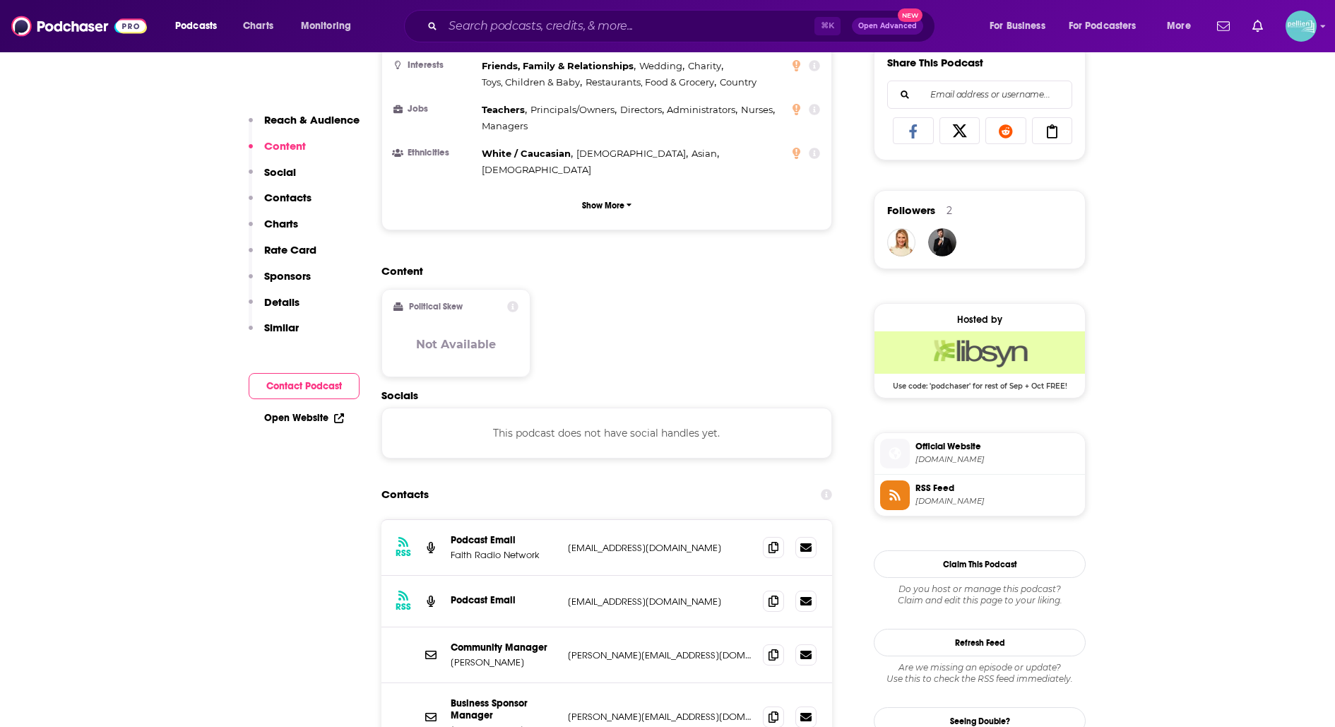
click at [291, 292] on button "Sponsors" at bounding box center [280, 282] width 62 height 26
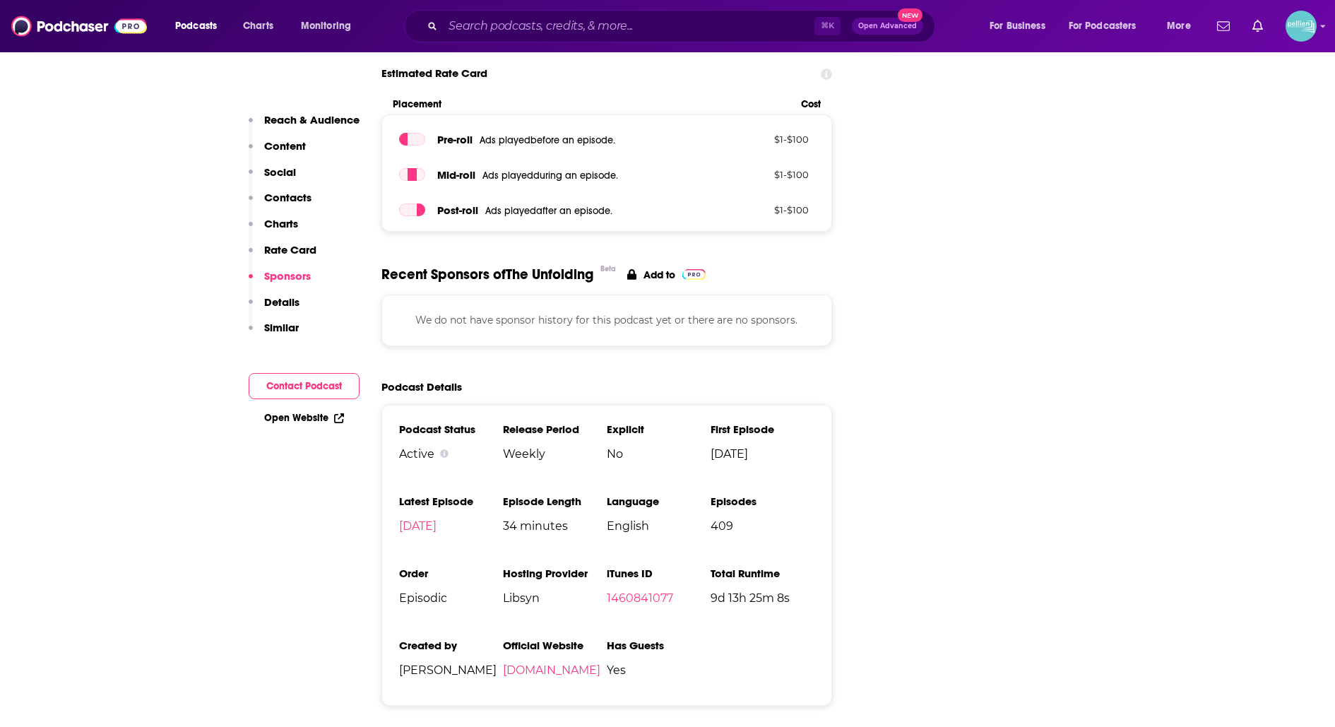
click at [288, 302] on p "Details" at bounding box center [281, 301] width 35 height 13
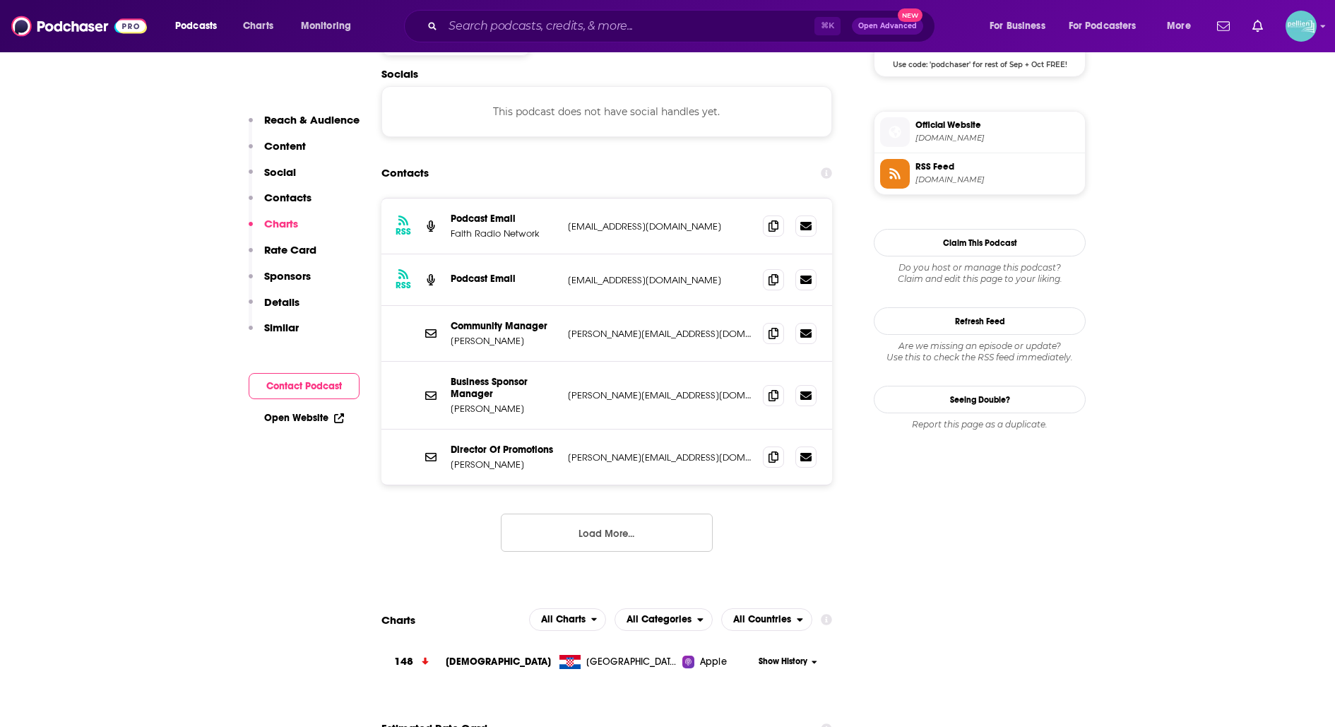
scroll to position [1191, 0]
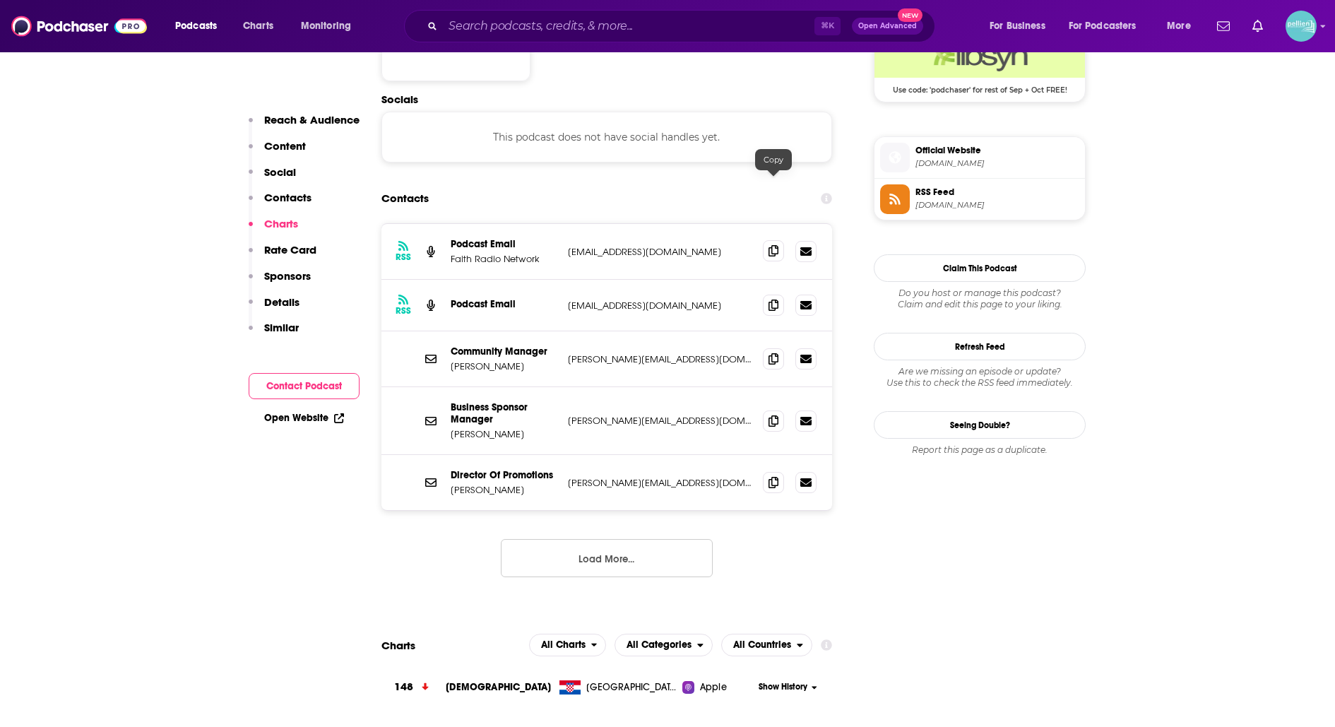
click at [776, 245] on icon at bounding box center [773, 250] width 10 height 11
click at [770, 299] on icon at bounding box center [773, 304] width 10 height 11
click at [482, 25] on input "Search podcasts, credits, & more..." at bounding box center [628, 26] width 371 height 23
paste input "Wow [DEMOGRAPHIC_DATA] Stories"
type input "Wow [DEMOGRAPHIC_DATA] Stories"
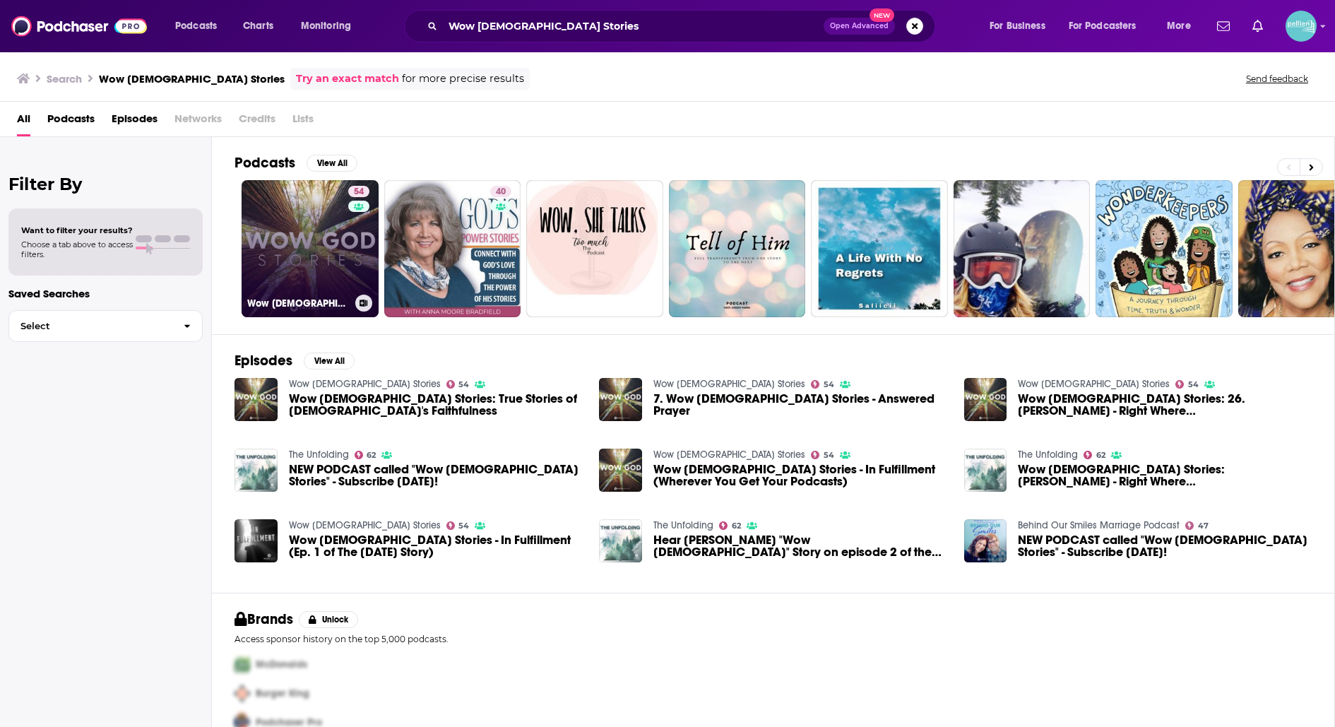
click at [285, 239] on link "54 Wow [DEMOGRAPHIC_DATA] Stories" at bounding box center [310, 248] width 137 height 137
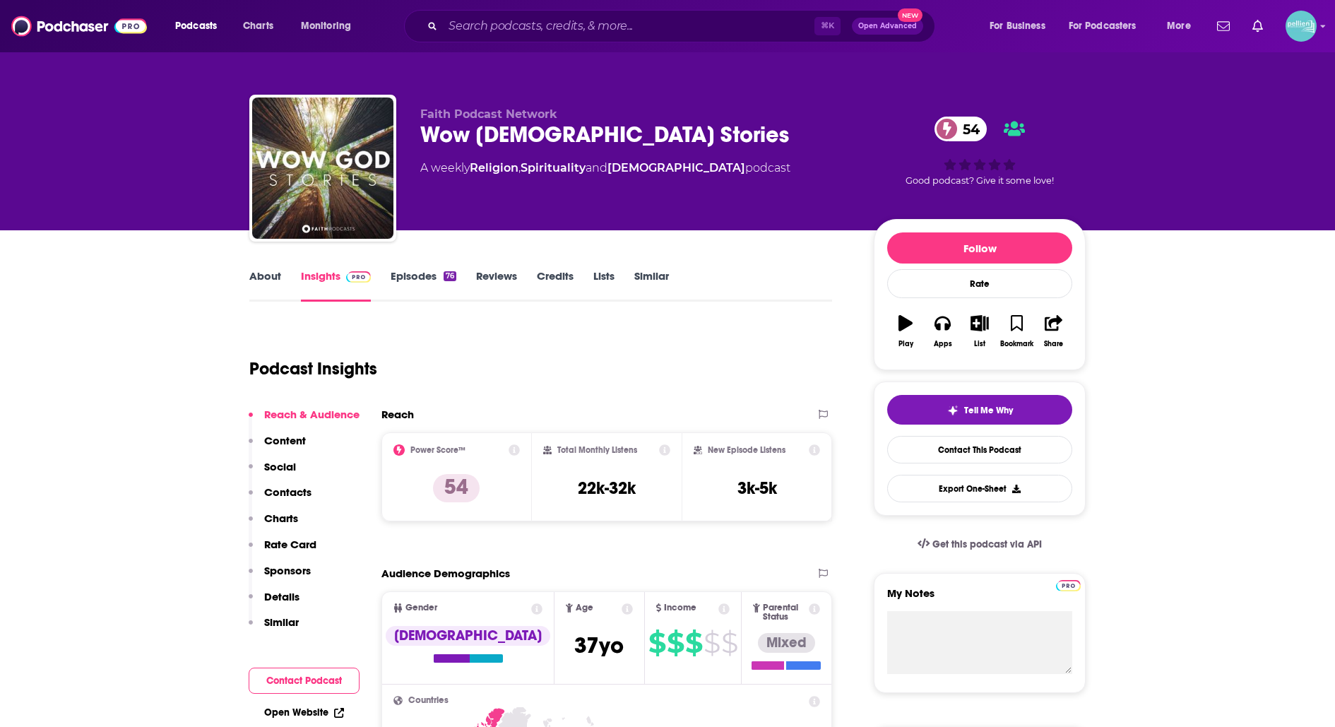
click at [266, 273] on link "About" at bounding box center [265, 285] width 32 height 32
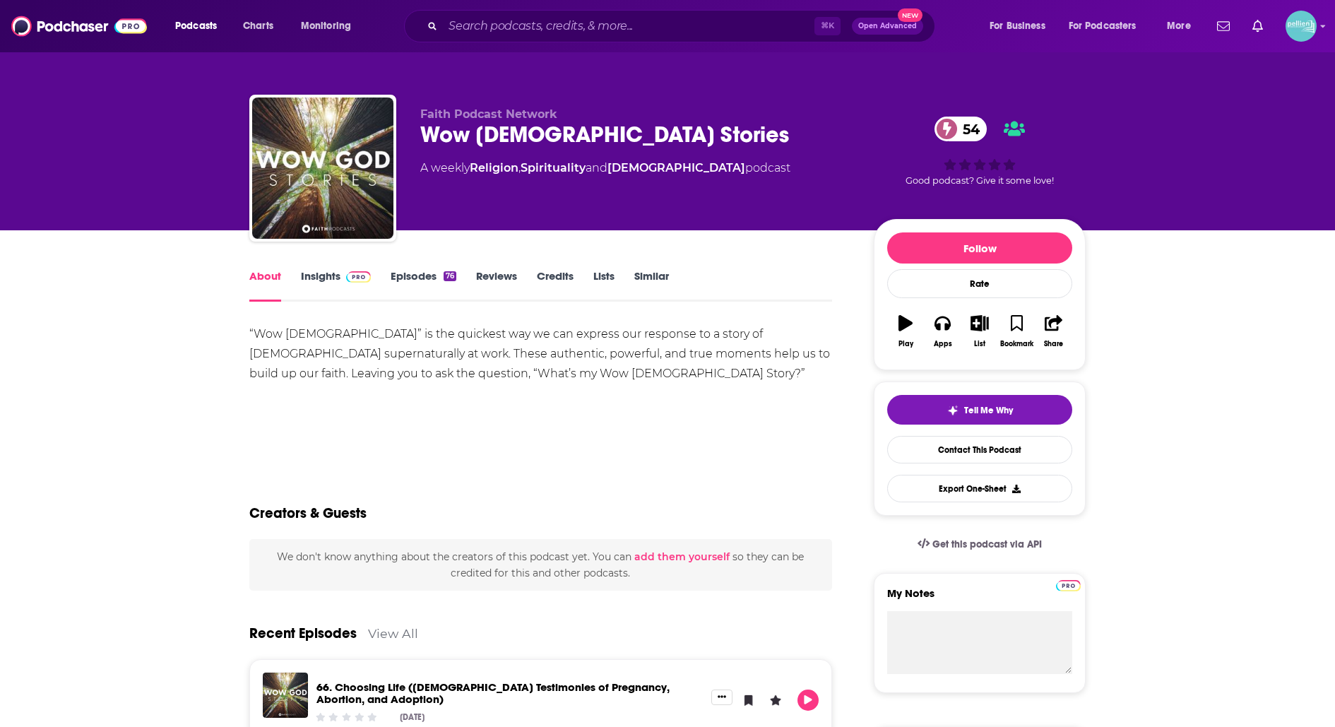
click at [323, 282] on link "Insights" at bounding box center [336, 285] width 70 height 32
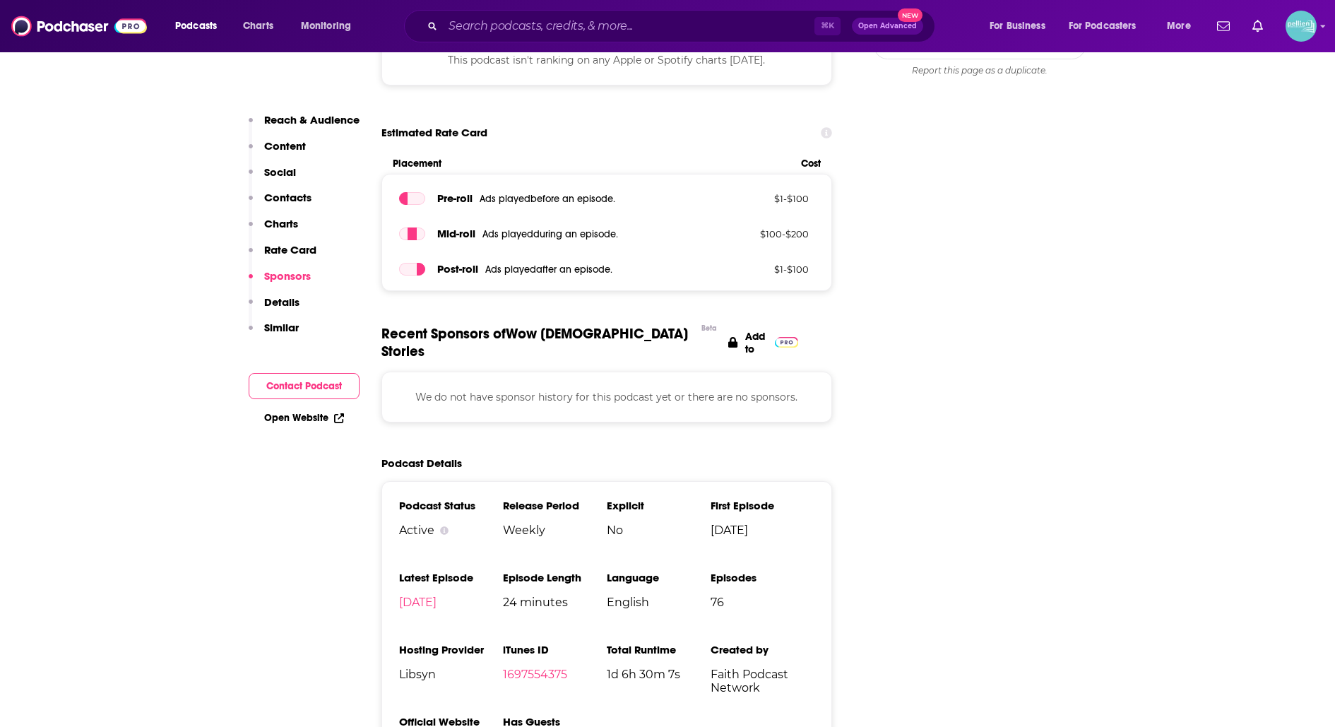
scroll to position [1695, 0]
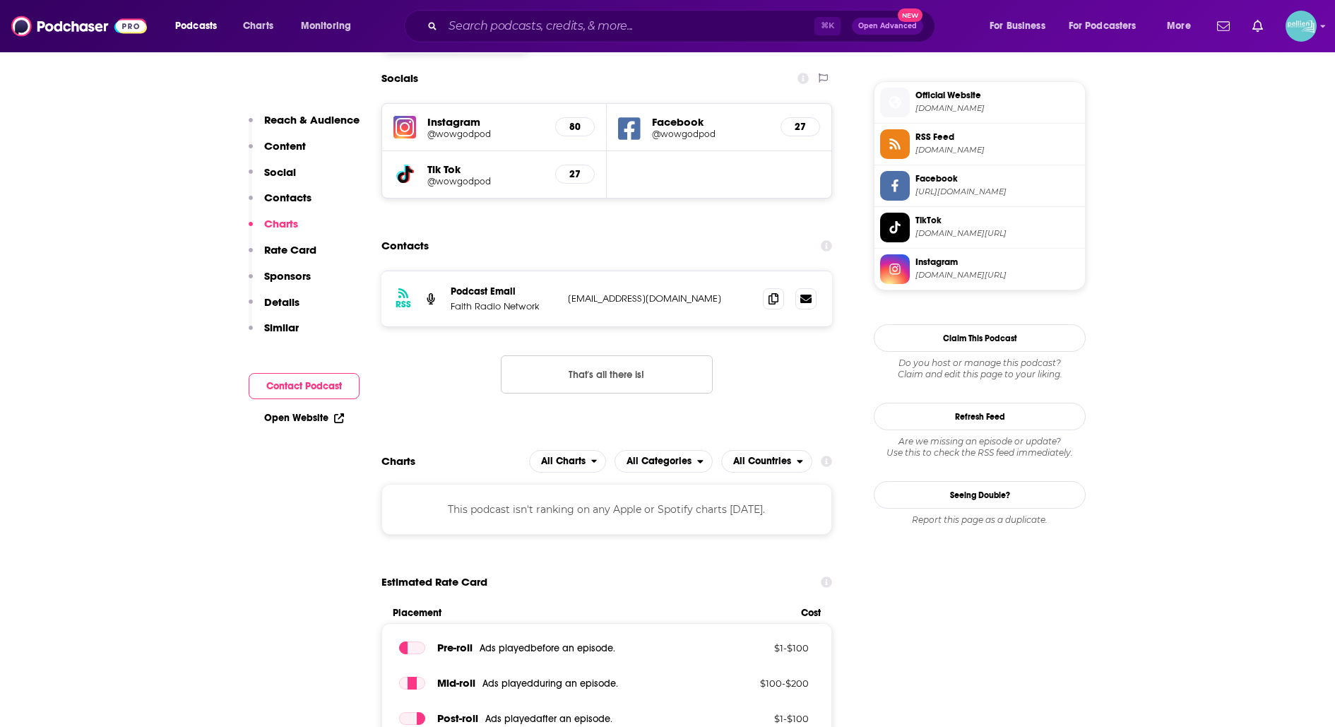
scroll to position [1241, 0]
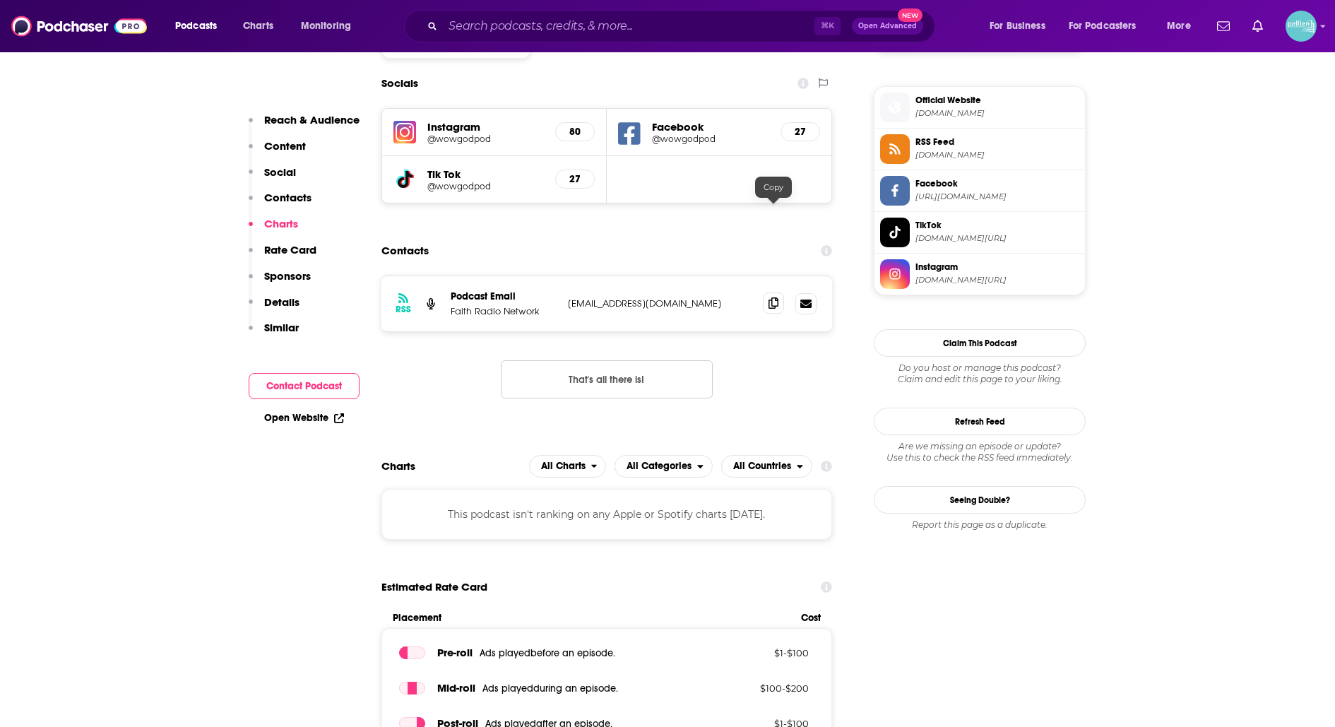
click at [765, 292] on span at bounding box center [773, 302] width 21 height 21
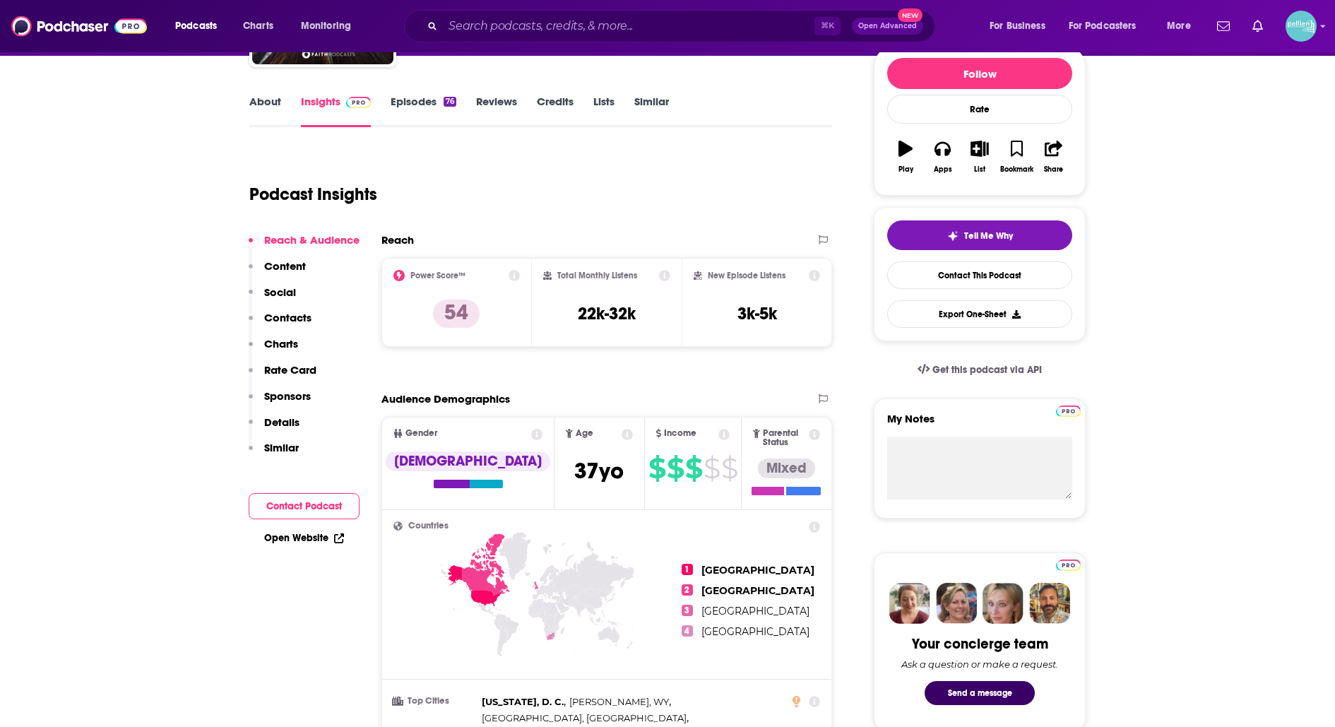
scroll to position [0, 0]
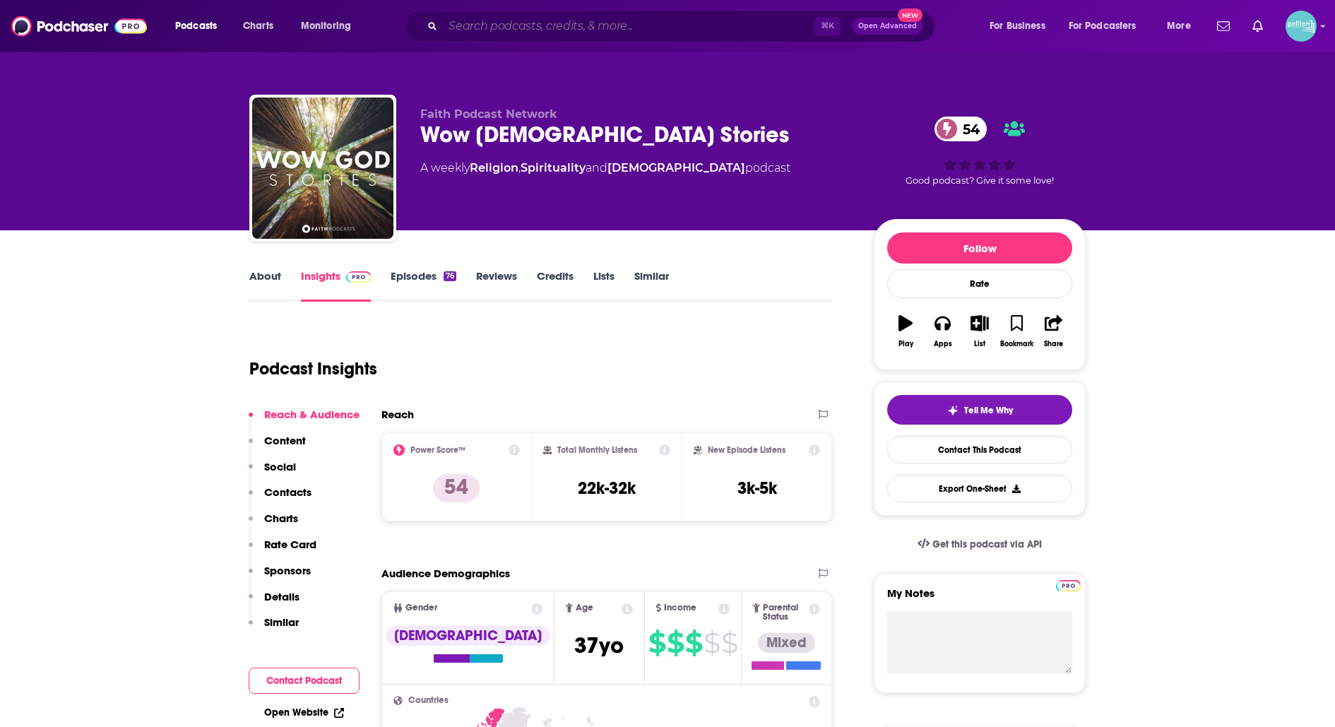
click at [549, 20] on input "Search podcasts, credits, & more..." at bounding box center [628, 26] width 371 height 23
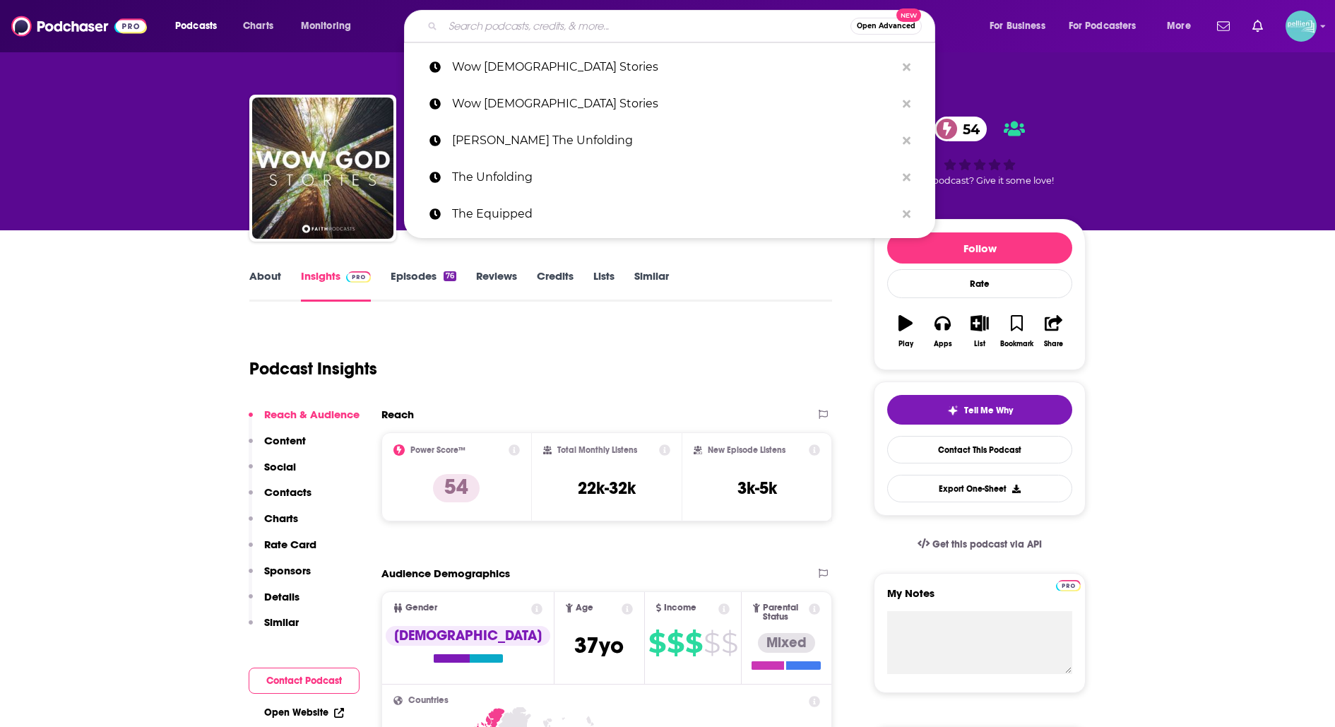
paste input "[PERSON_NAME] and [PERSON_NAME] Morning Thing"
type input "[PERSON_NAME] and [PERSON_NAME] Morning Thing"
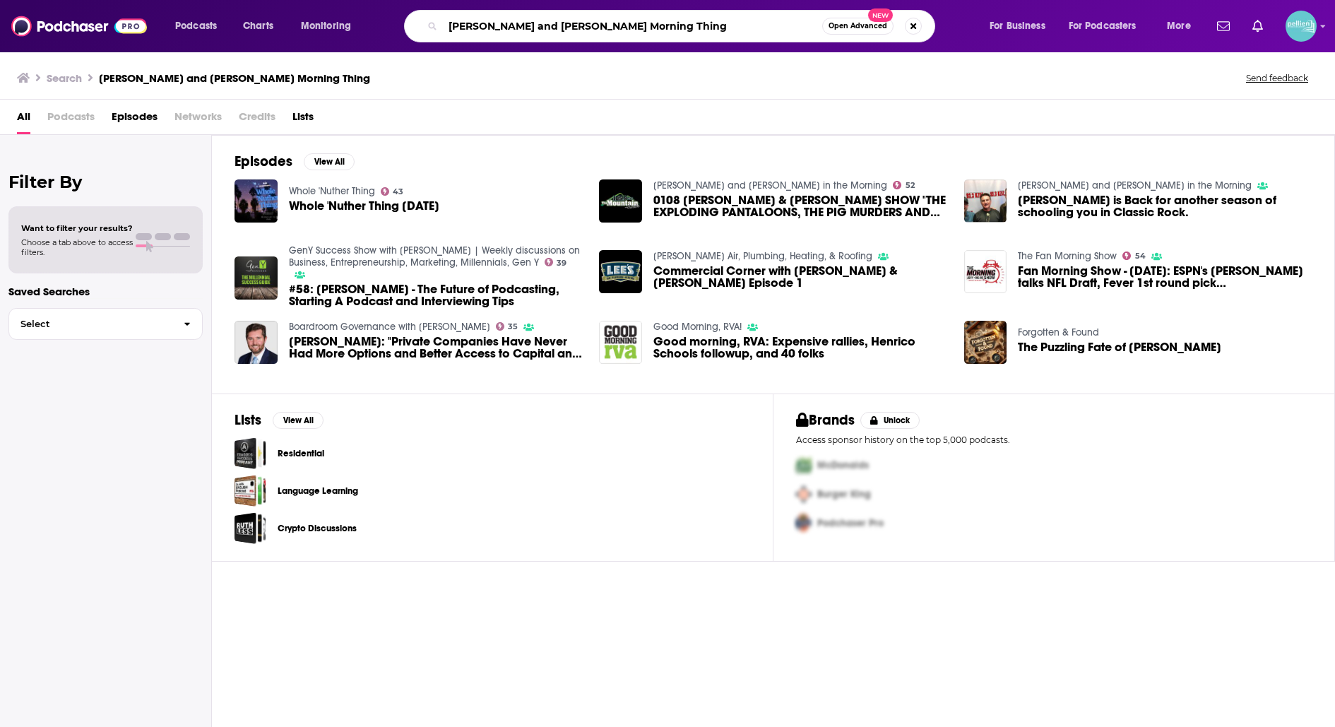
click at [550, 33] on input "[PERSON_NAME] and [PERSON_NAME] Morning Thing" at bounding box center [632, 26] width 379 height 23
paste input "Mornings with [PERSON_NAME] and [PERSON_NAME] (Faith 93.7)"
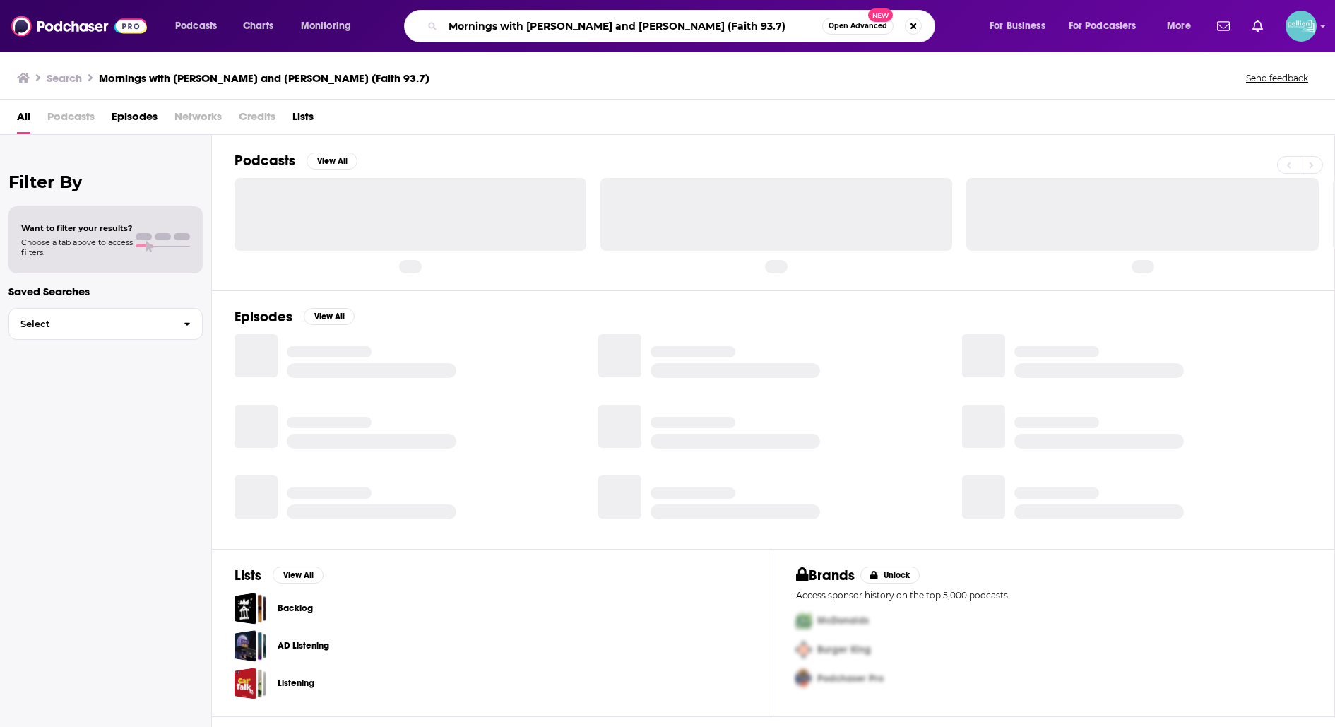
drag, startPoint x: 729, startPoint y: 32, endPoint x: 624, endPoint y: 26, distance: 106.1
click at [624, 26] on input "Mornings with [PERSON_NAME] and [PERSON_NAME] (Faith 93.7)" at bounding box center [632, 26] width 379 height 23
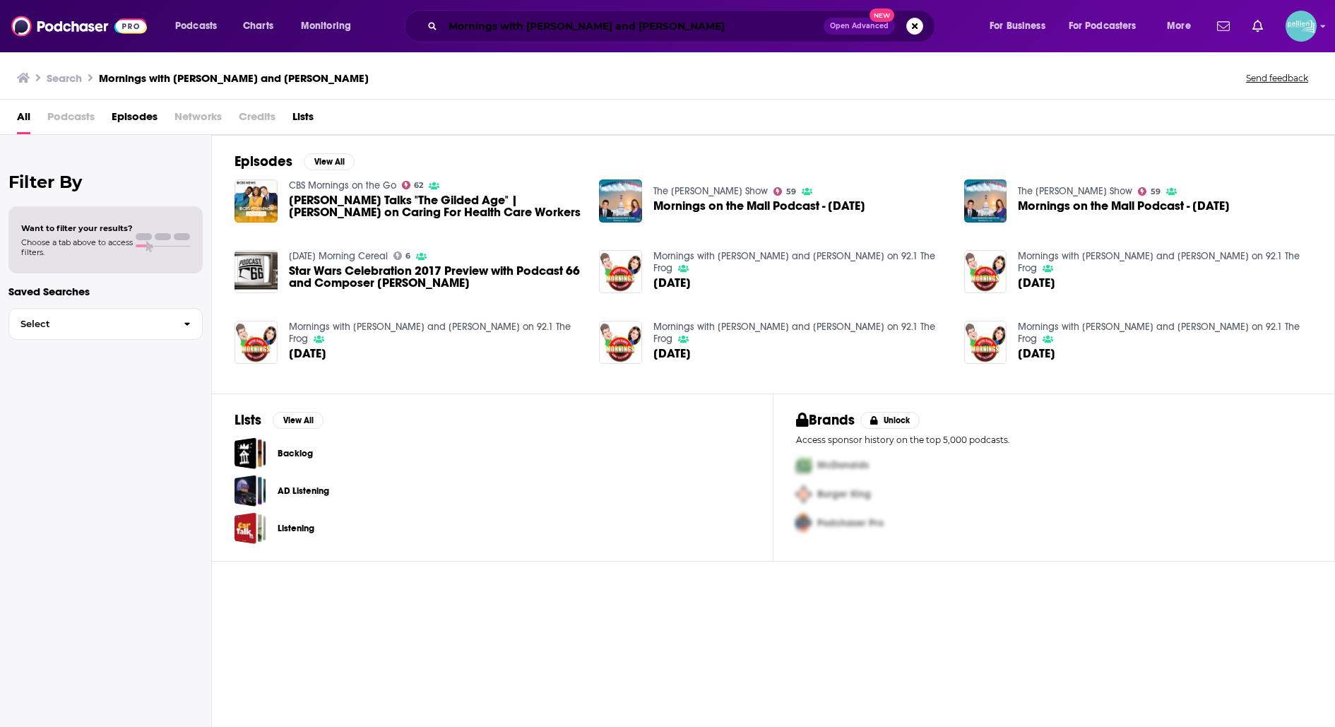
click at [626, 31] on input "Mornings with [PERSON_NAME] and [PERSON_NAME]" at bounding box center [633, 26] width 381 height 23
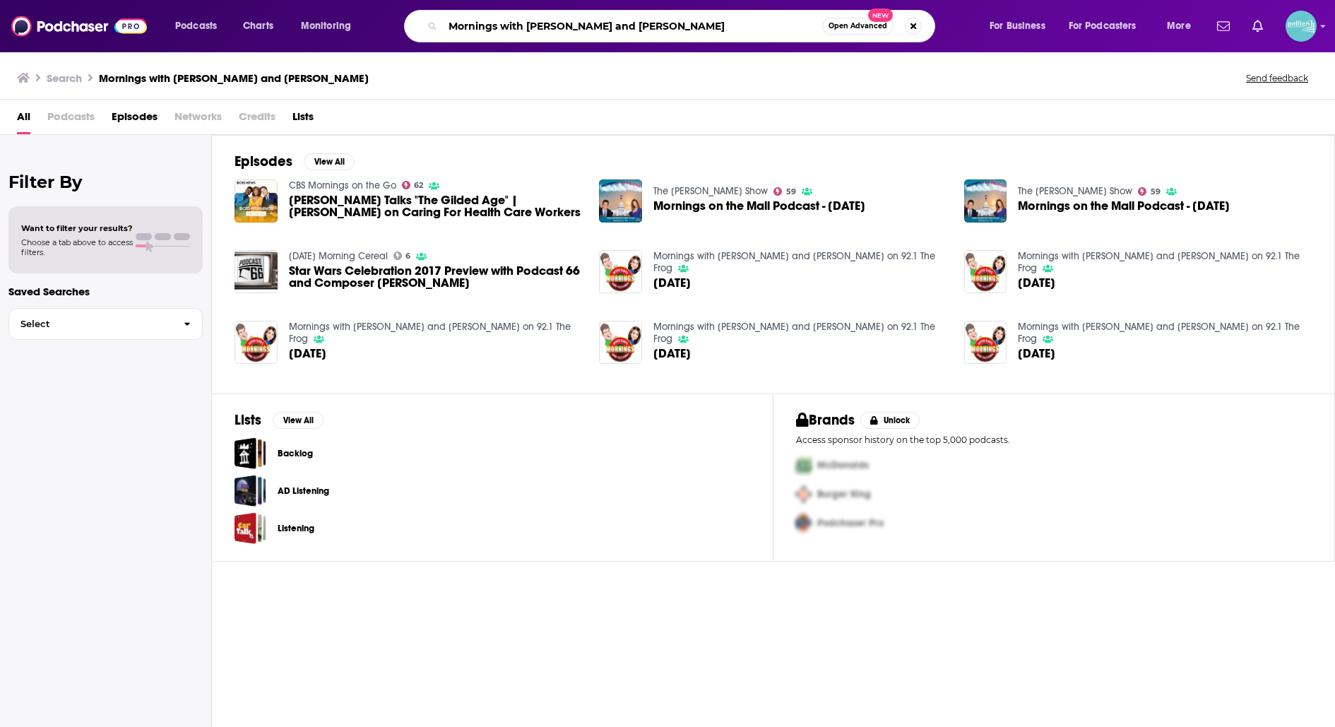
paste input "Afternoons with Tric (93.7)"
type input "Afternoons with Tric"
